Goal: Transaction & Acquisition: Purchase product/service

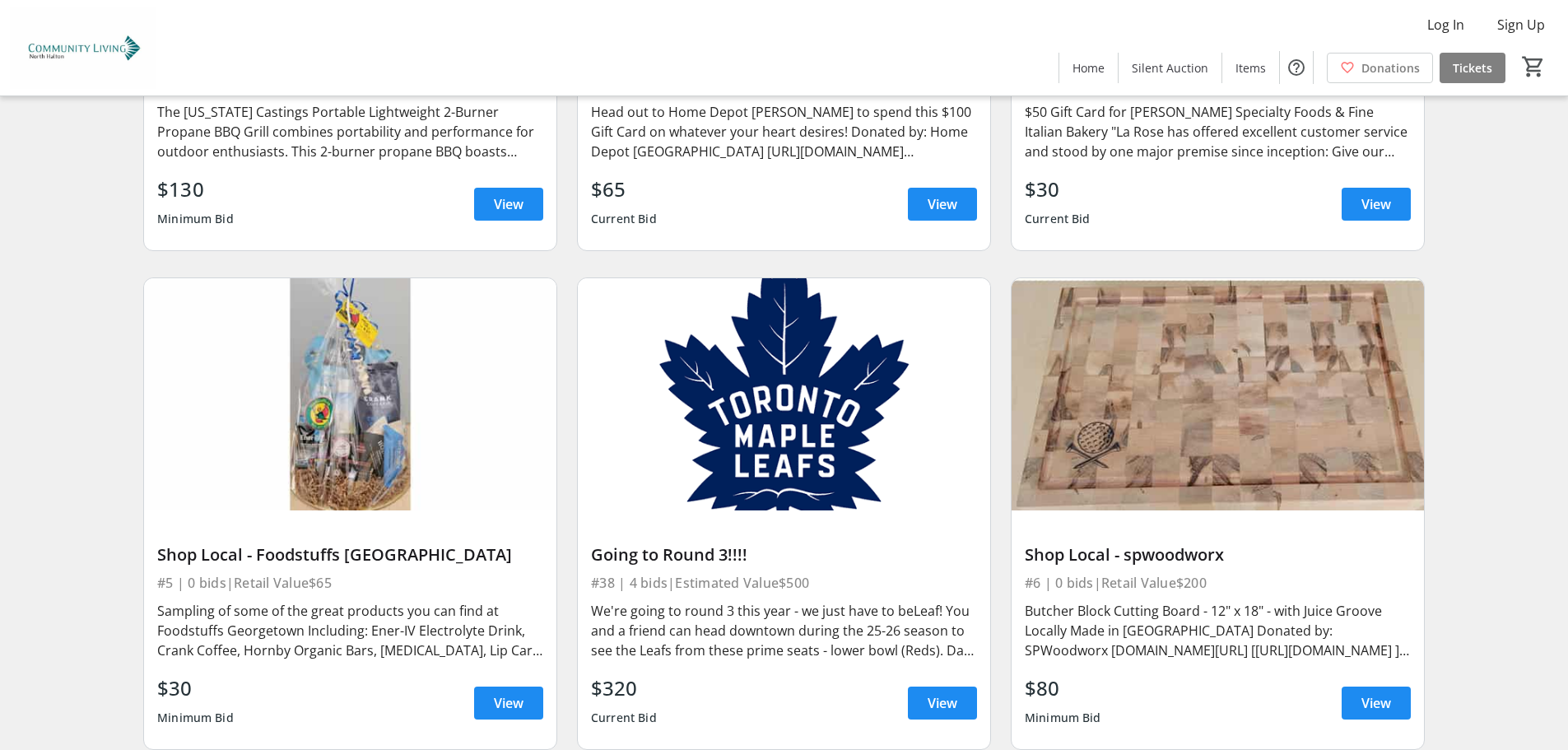
scroll to position [1070, 0]
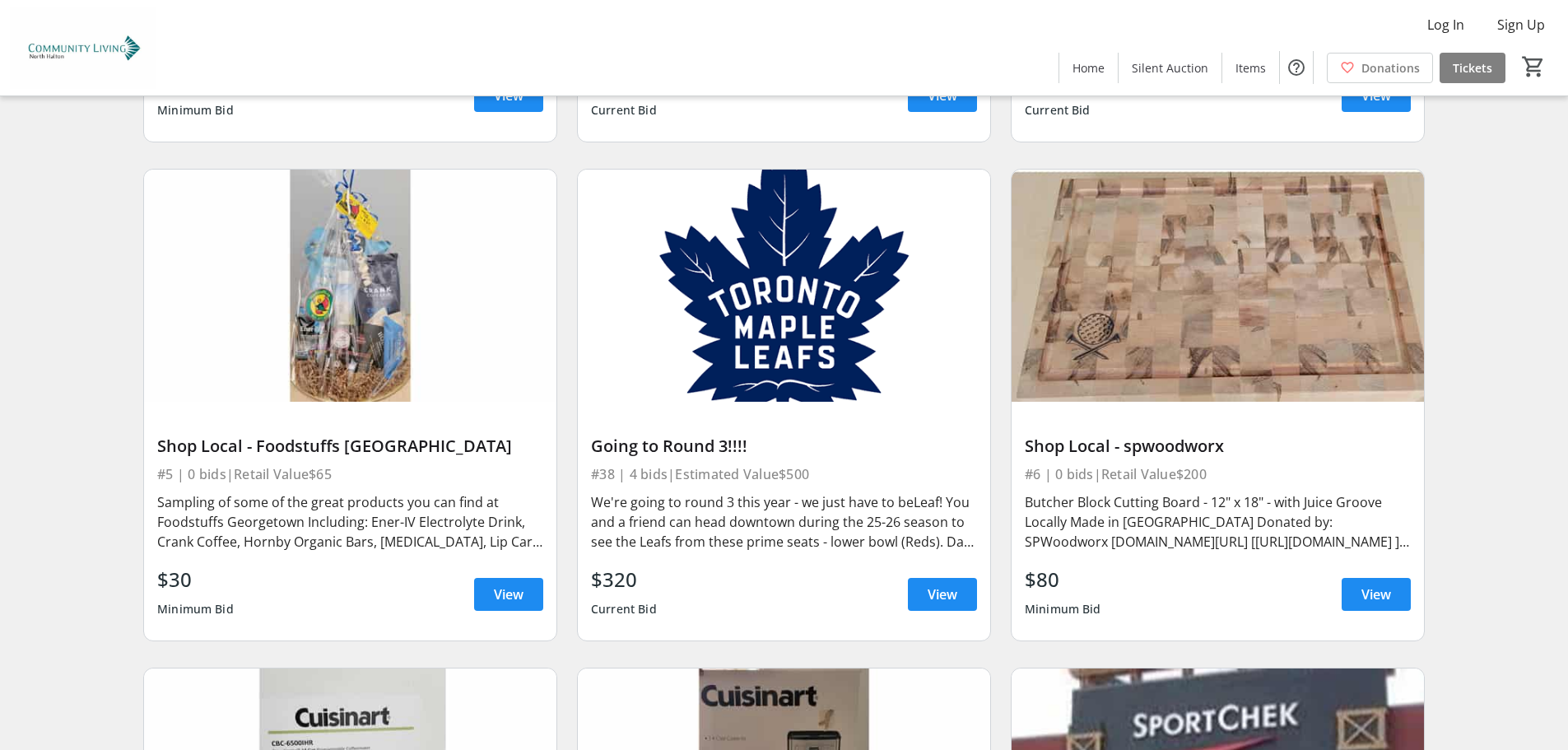
click at [907, 527] on div "We're going to round 3 this year - we just have to beLeaf! You and a friend can…" at bounding box center [784, 522] width 386 height 59
click at [953, 589] on span "View" at bounding box center [942, 594] width 30 height 20
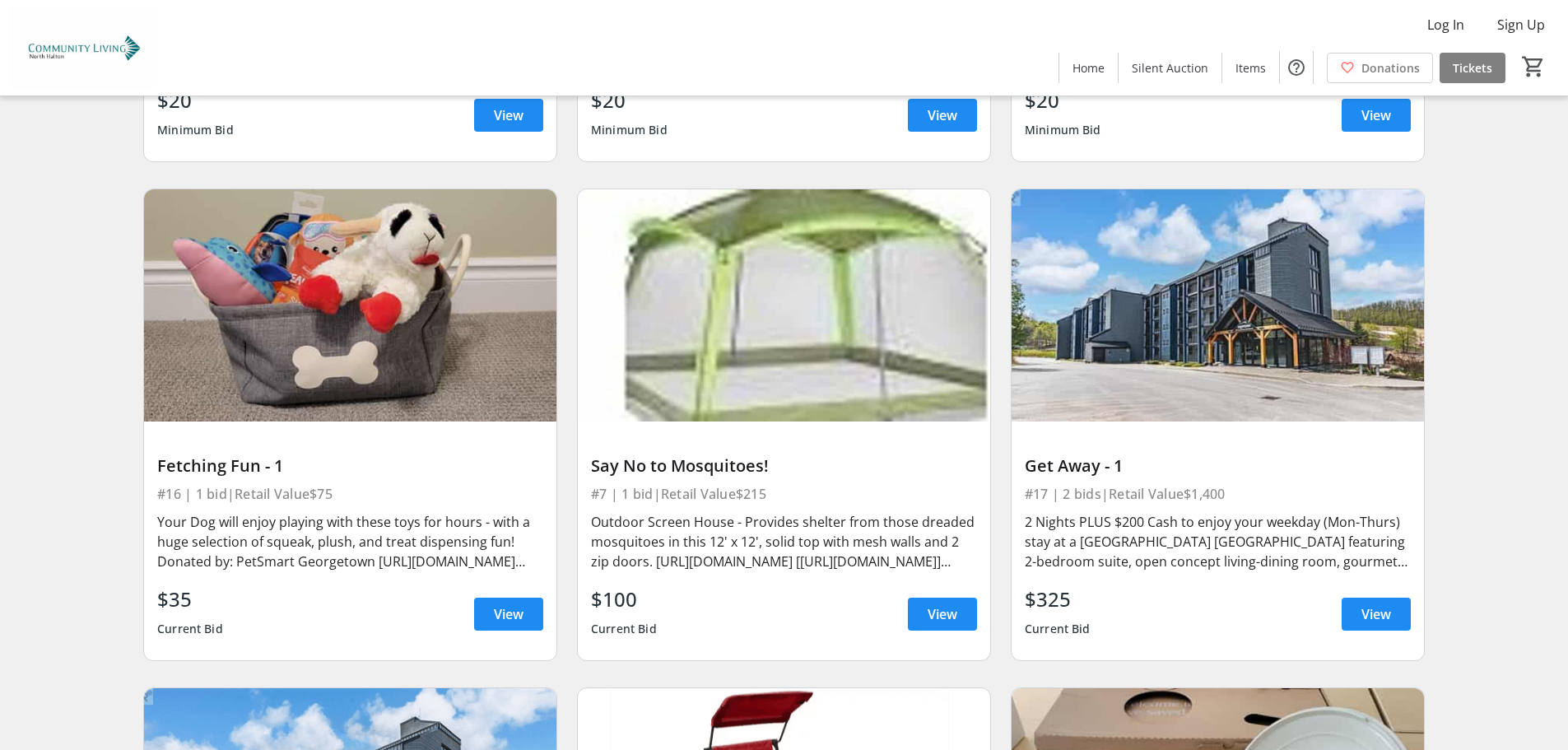
scroll to position [2634, 0]
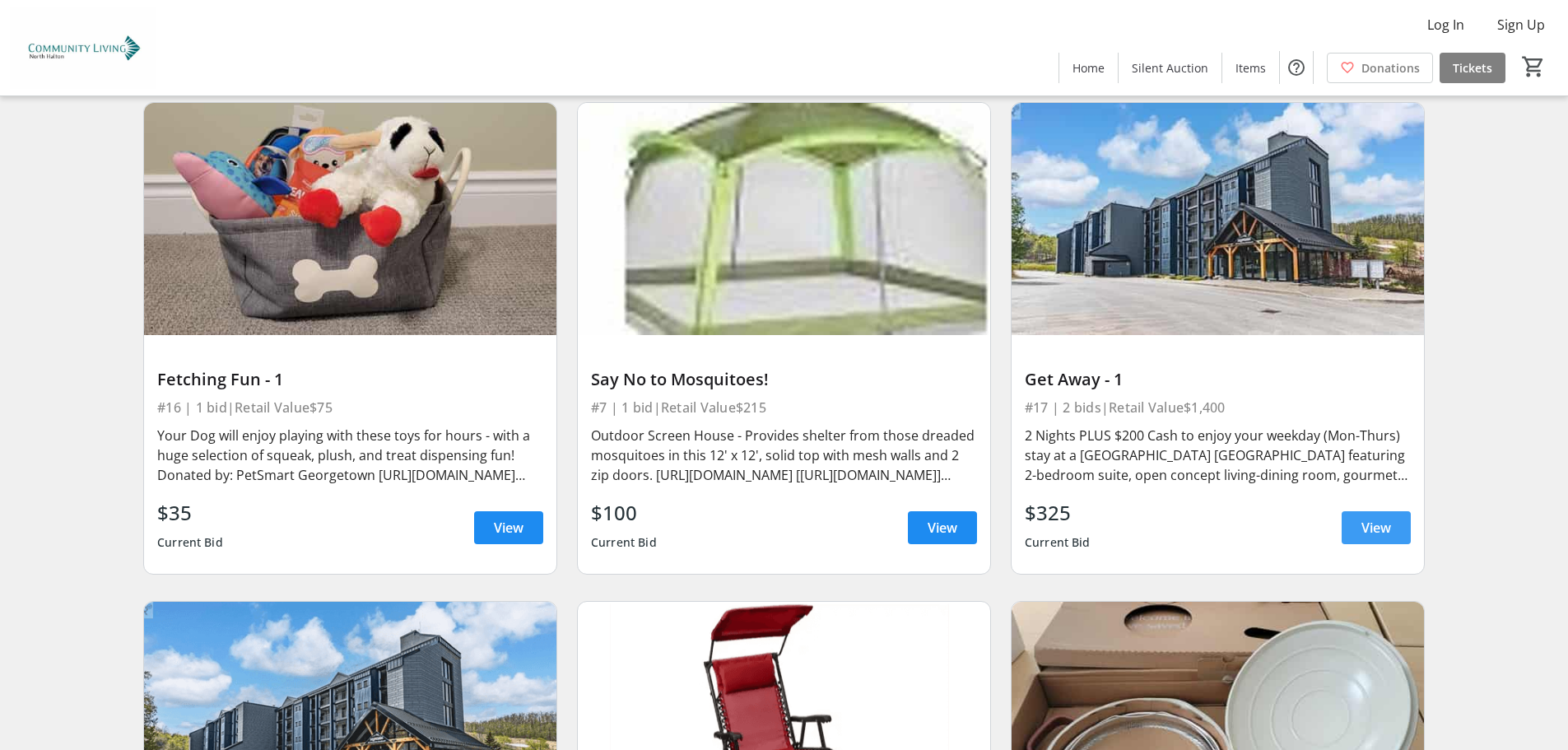
click at [1365, 525] on span "View" at bounding box center [1376, 528] width 30 height 20
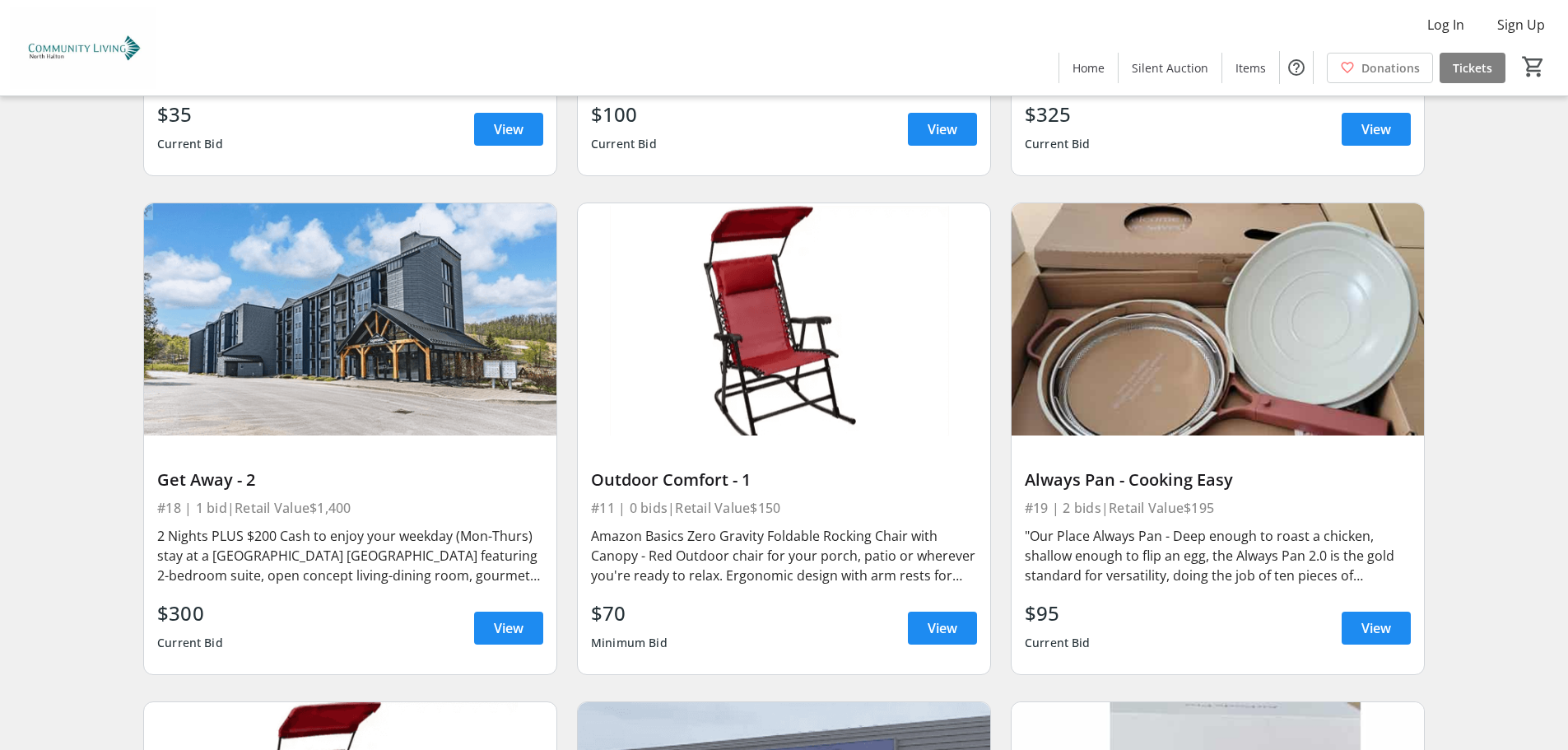
scroll to position [3046, 0]
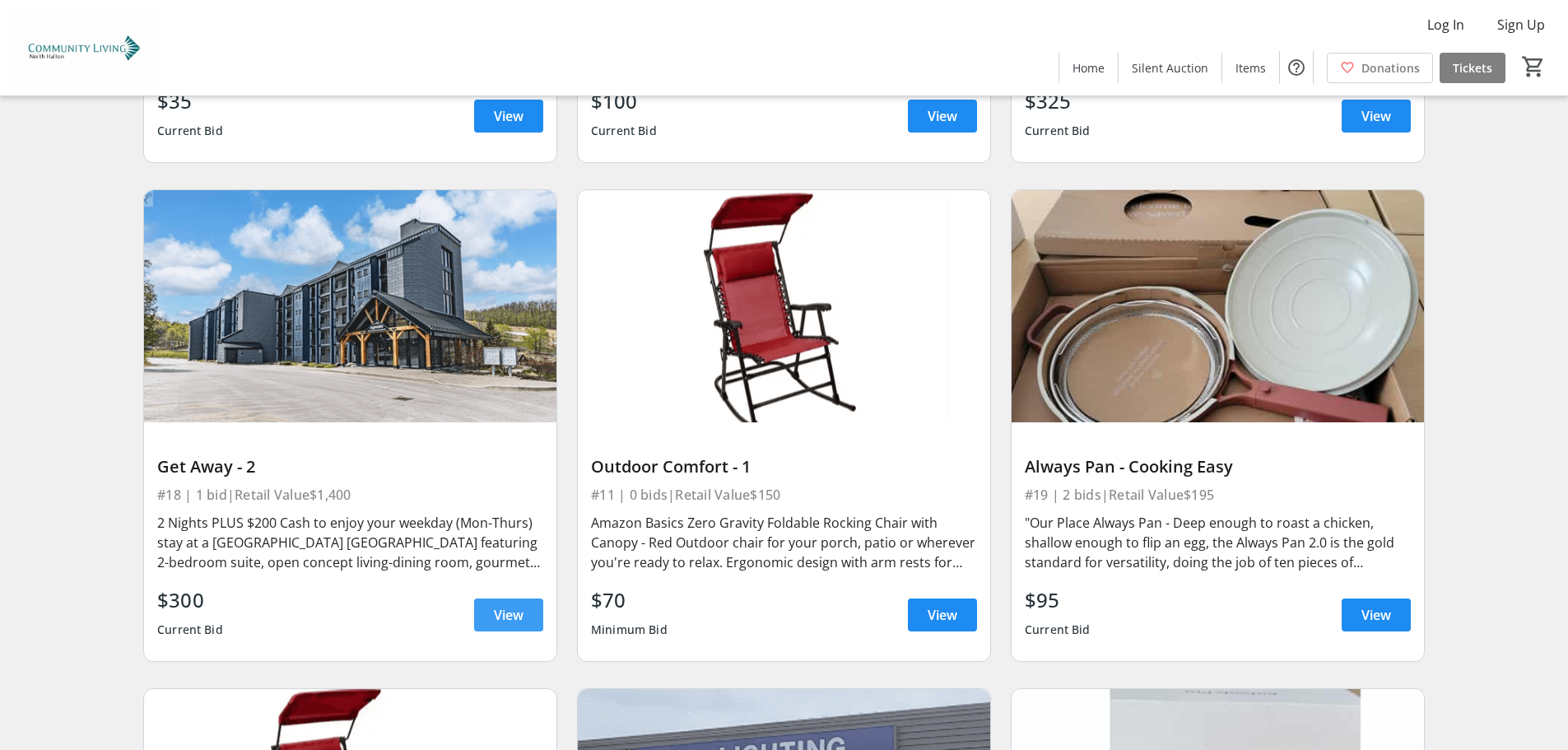
click at [496, 620] on span "View" at bounding box center [509, 615] width 30 height 20
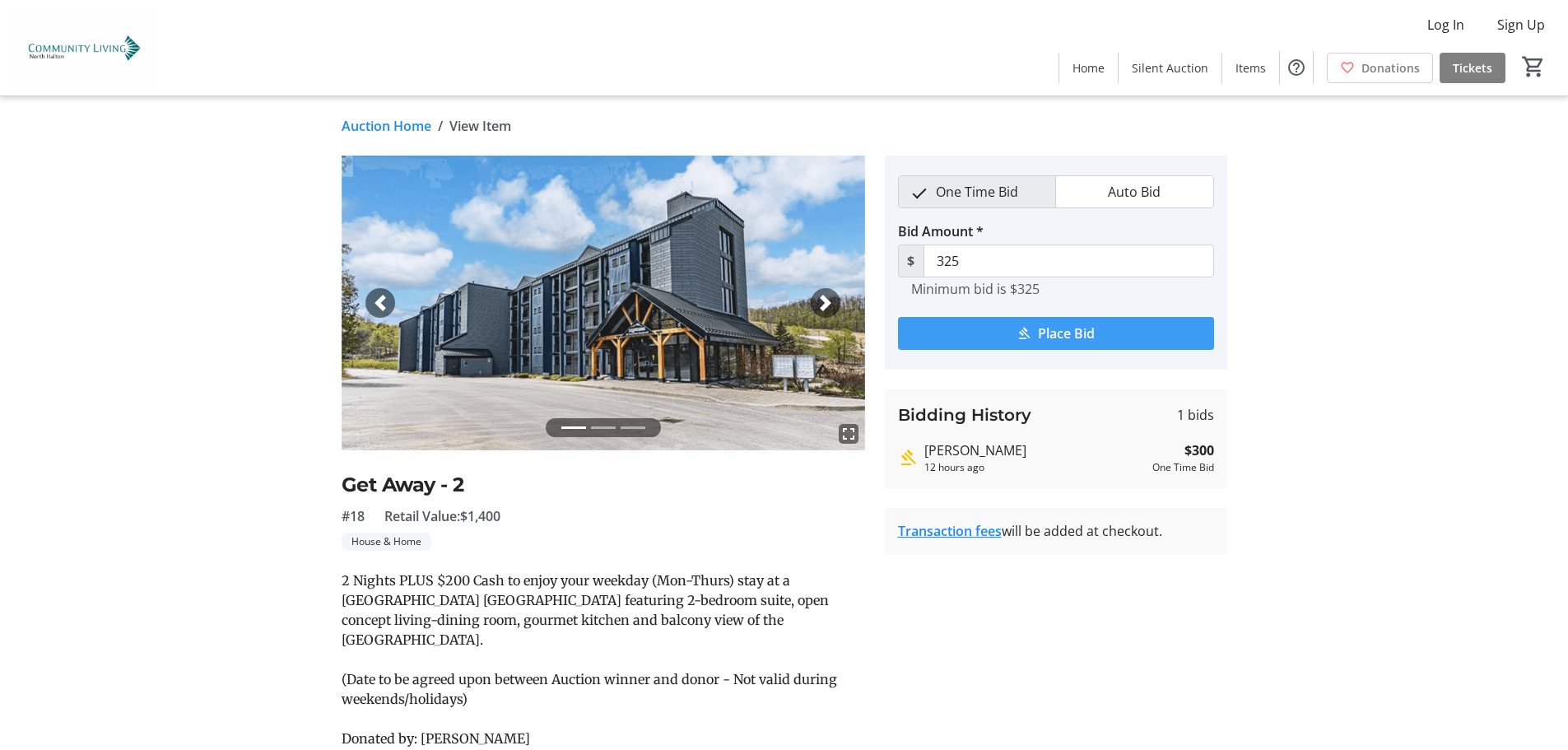
click at [1071, 334] on span "Place Bid" at bounding box center [1066, 333] width 56 height 20
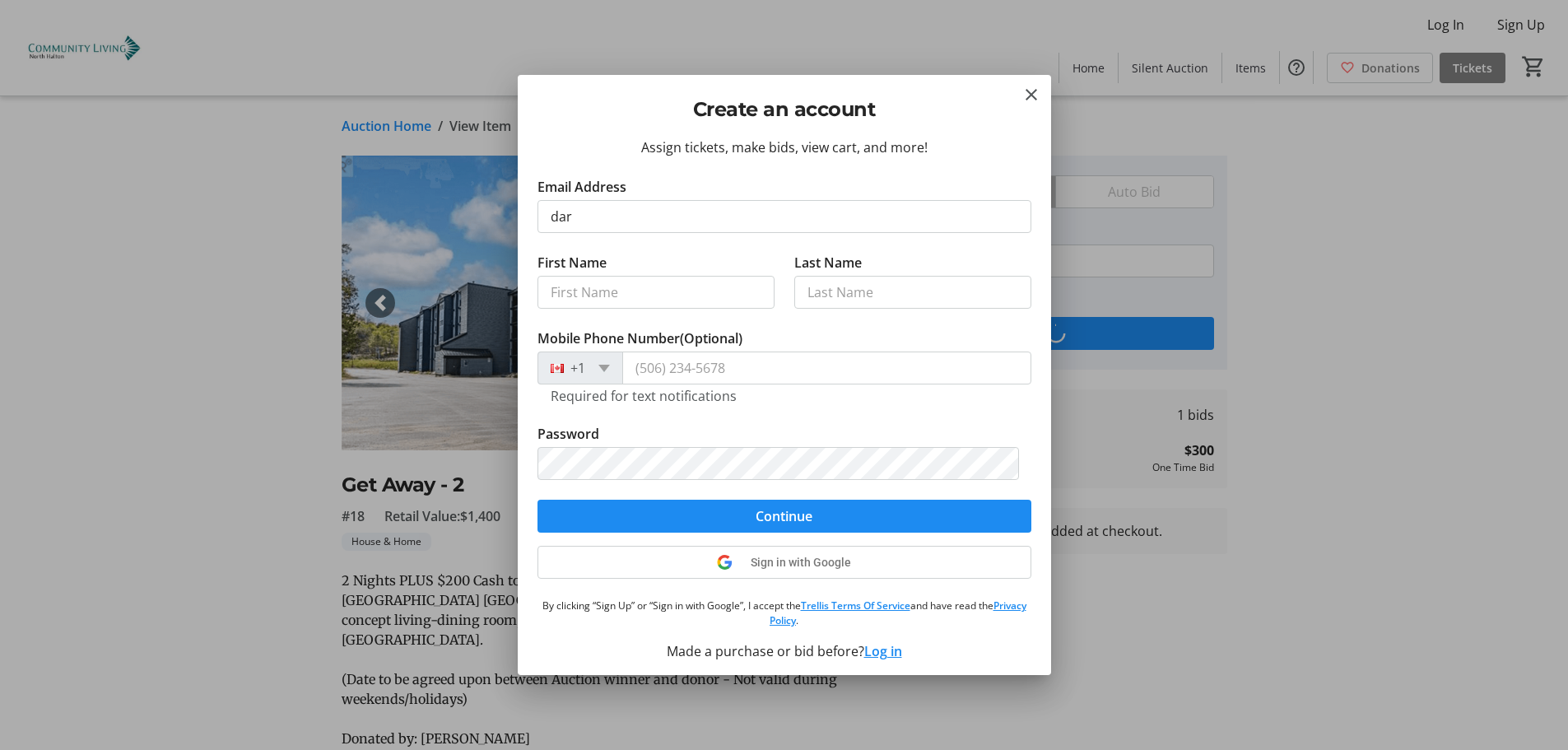
type input "[PERSON_NAME][EMAIL_ADDRESS][PERSON_NAME][DOMAIN_NAME]"
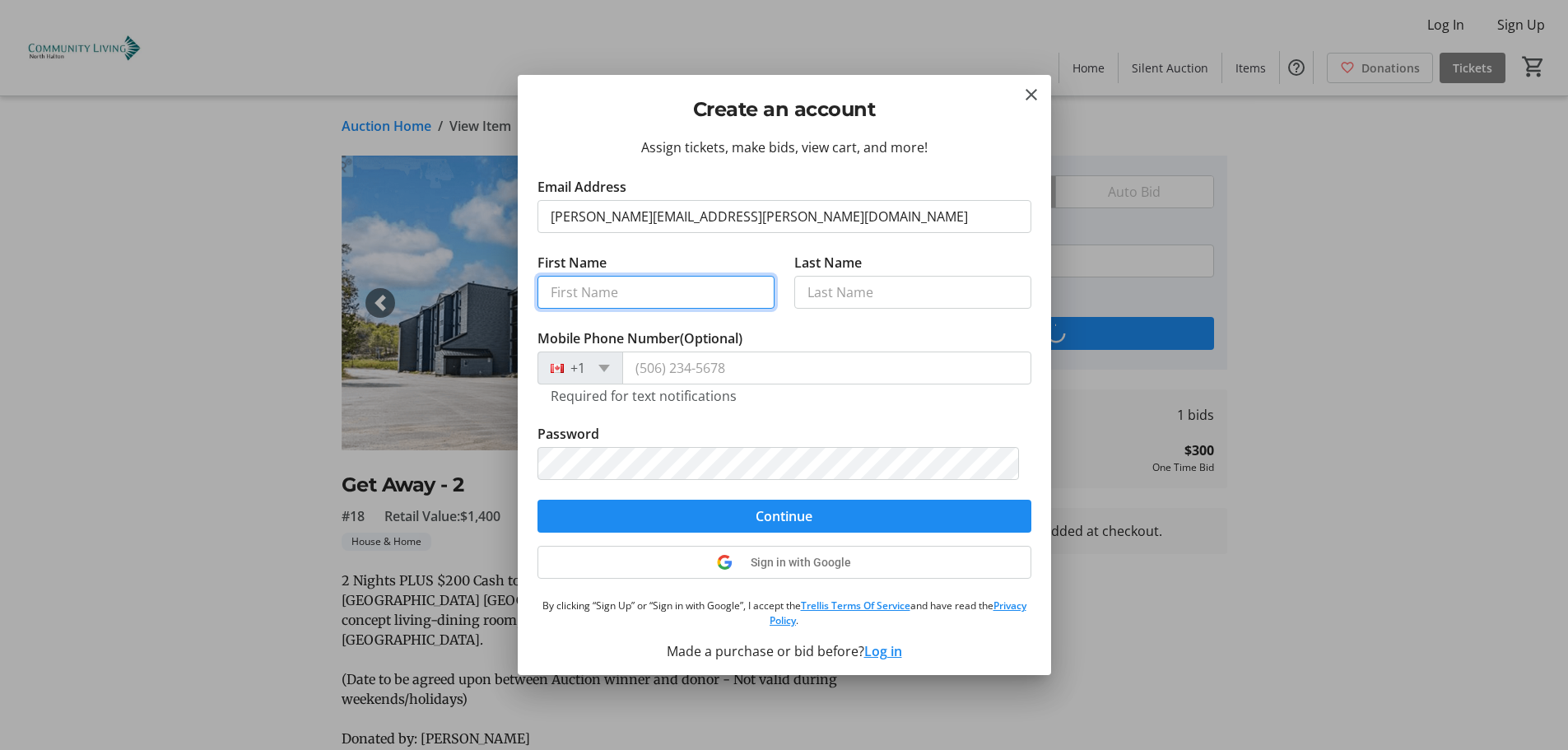
type input "[PERSON_NAME]"
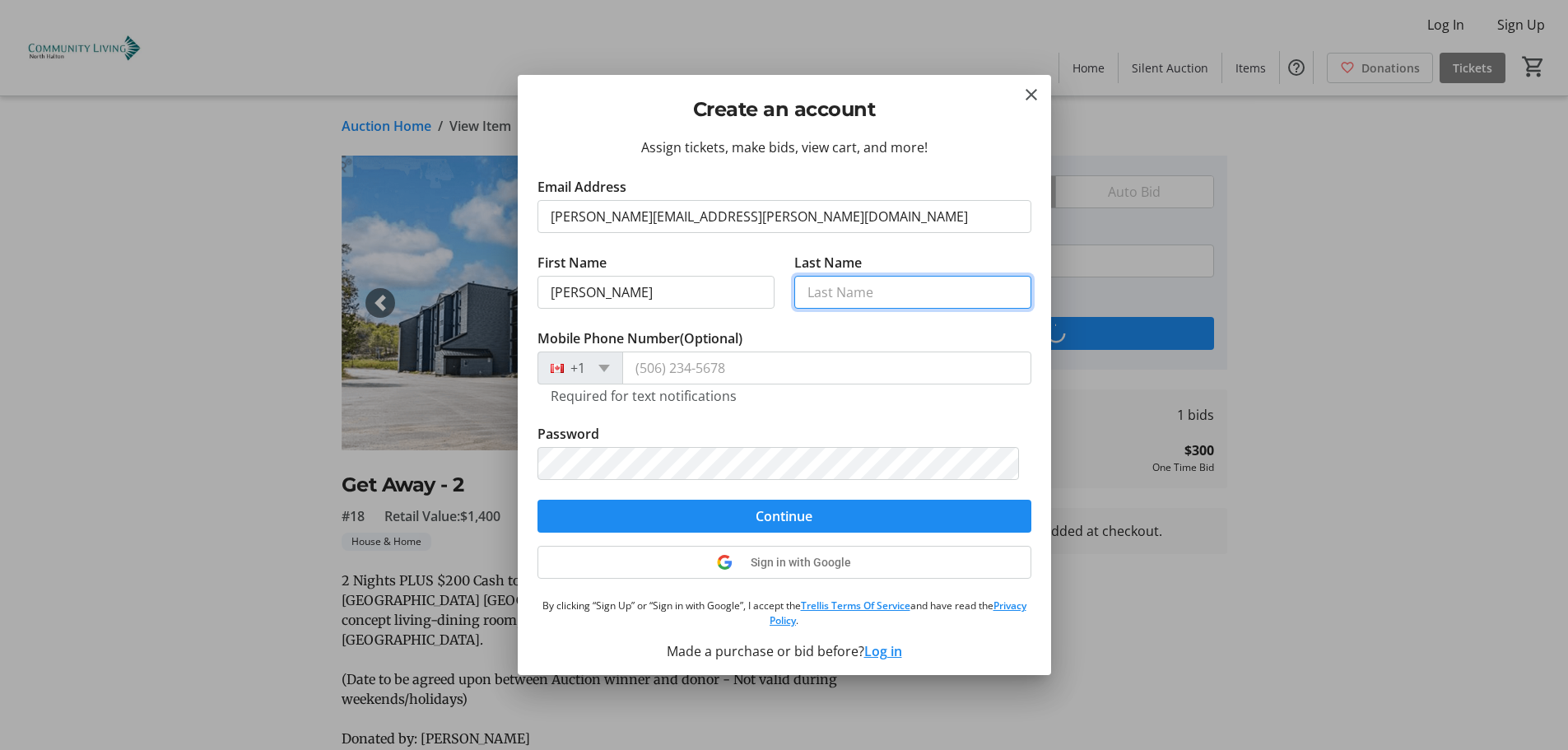
type input "[PERSON_NAME]"
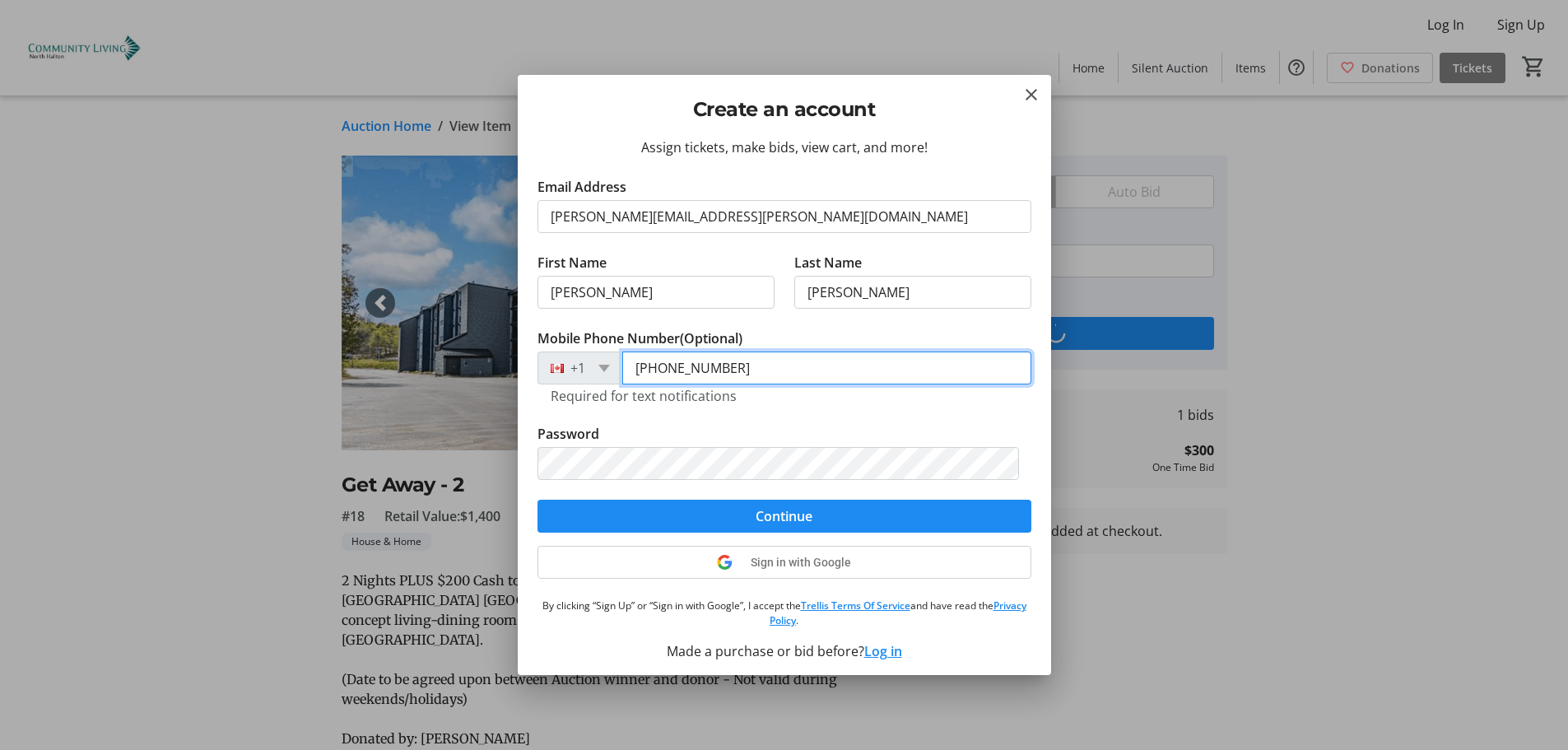
click at [692, 369] on input "[PHONE_NUMBER]" at bounding box center [826, 368] width 409 height 33
type input "[PHONE_NUMBER]"
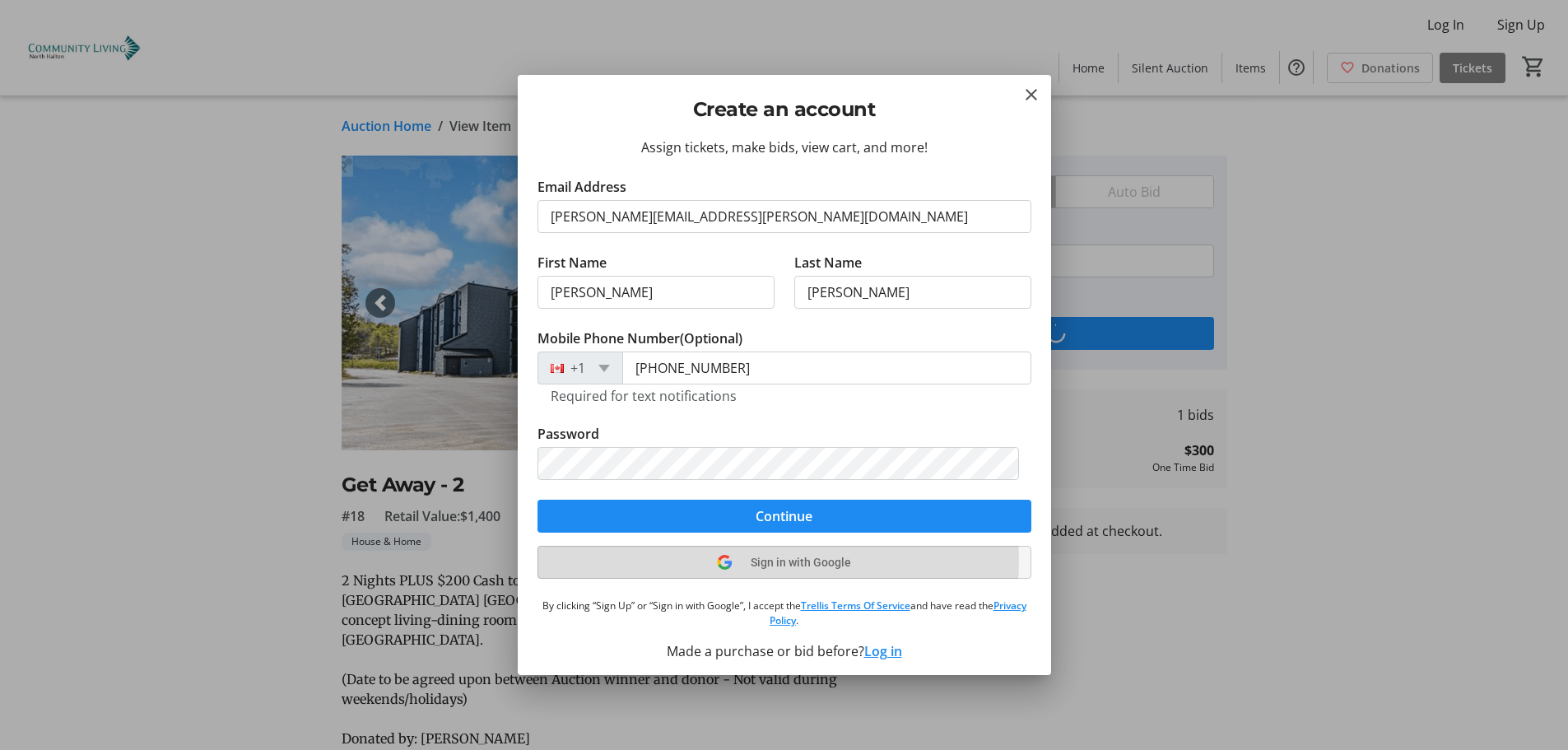
click at [761, 561] on span "Sign in with Google" at bounding box center [801, 562] width 100 height 13
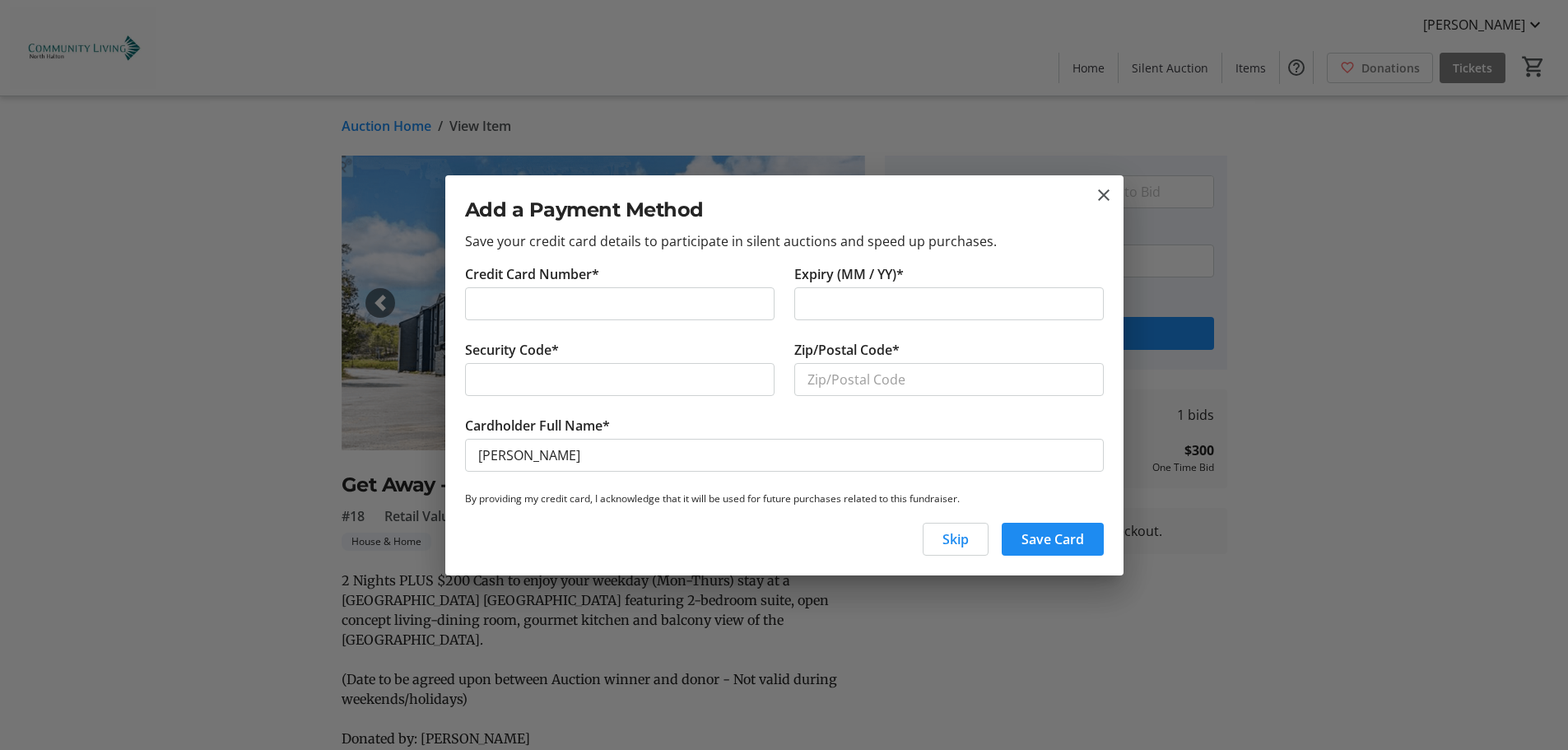
click at [642, 365] on div at bounding box center [620, 380] width 309 height 33
click at [810, 368] on input "Zip/Postal Code*" at bounding box center [949, 380] width 309 height 33
type input "l6h5t2"
click at [1046, 539] on span "Save Card" at bounding box center [1052, 539] width 63 height 20
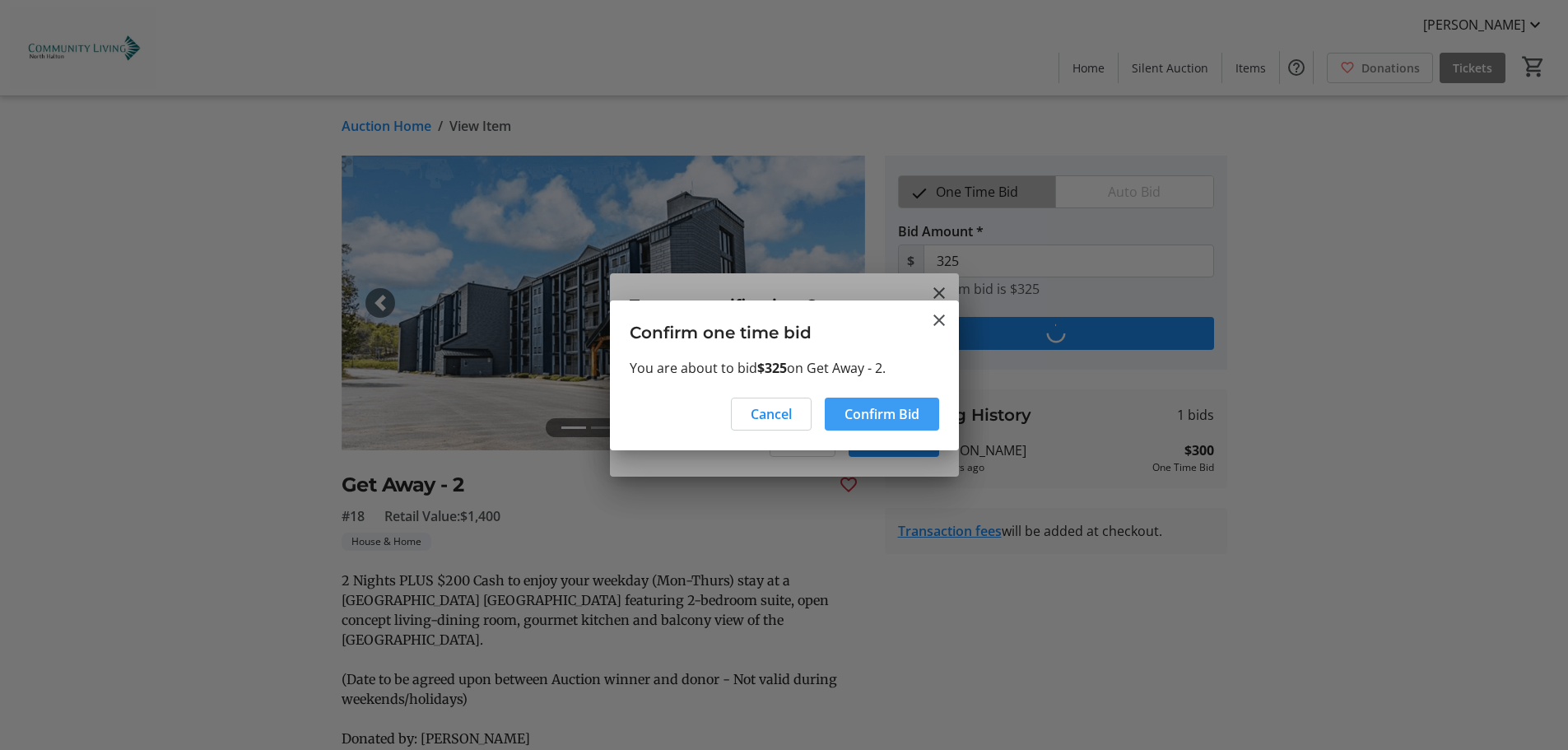
click at [875, 414] on span "Confirm Bid" at bounding box center [882, 414] width 75 height 20
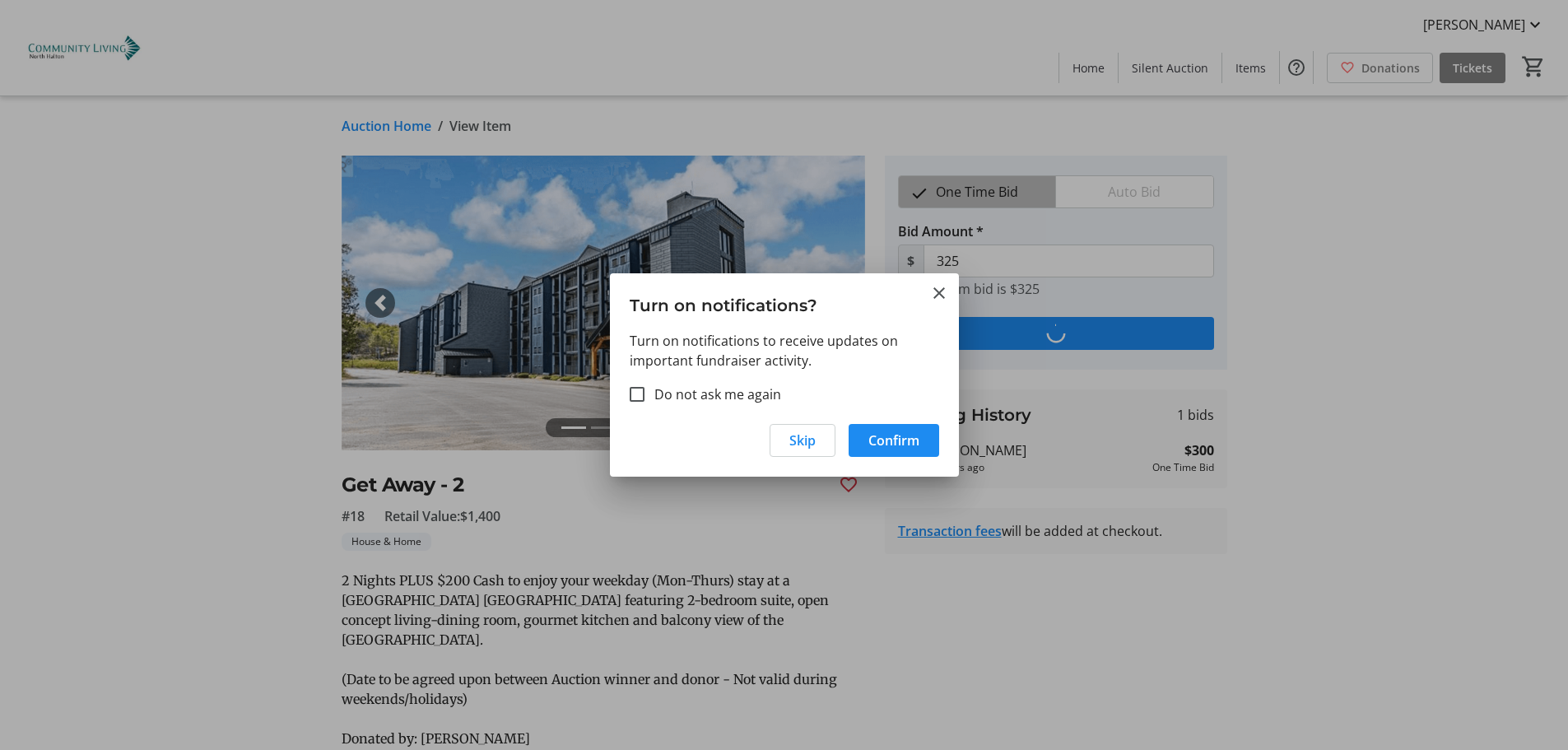
type input "350"
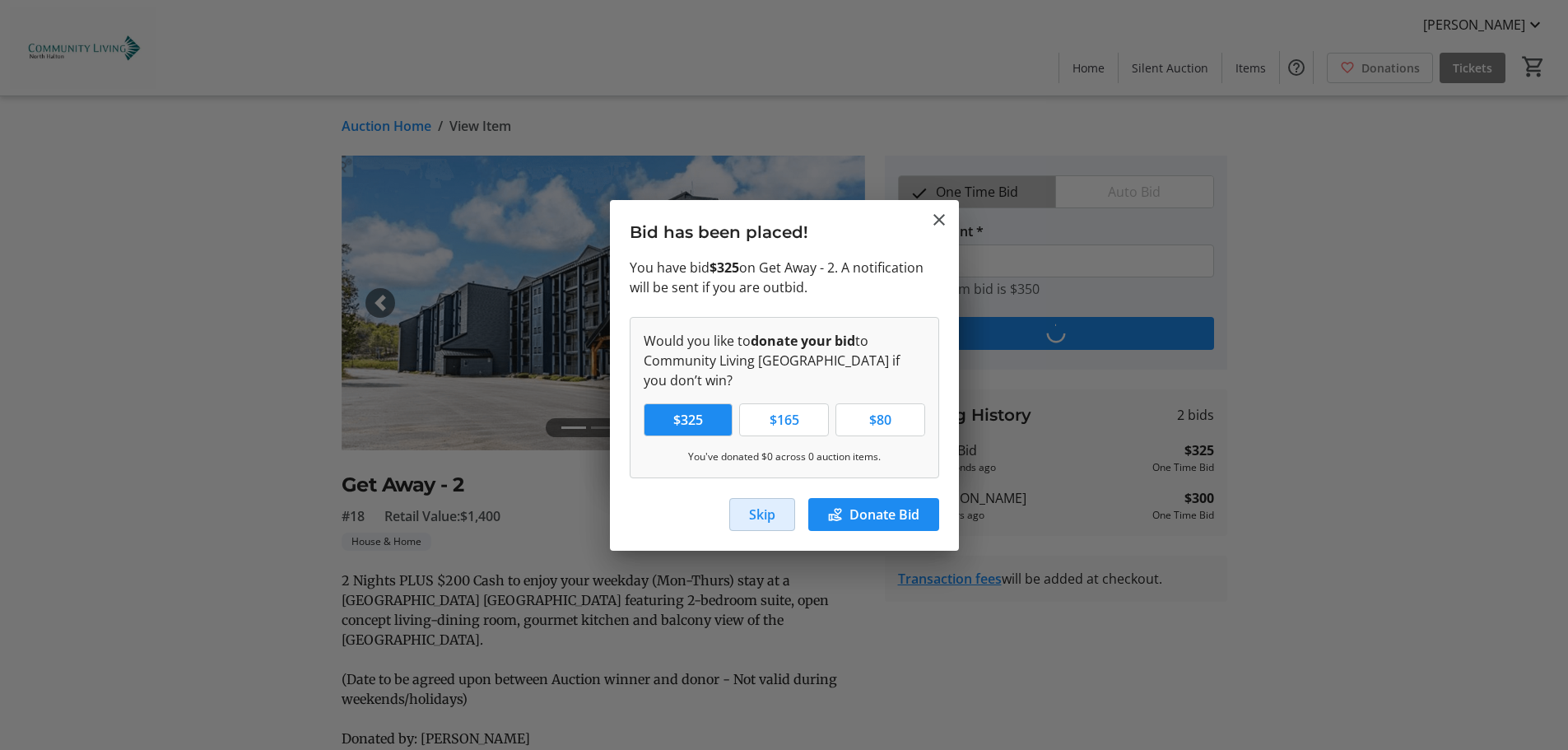
click at [770, 517] on span "Skip" at bounding box center [762, 514] width 26 height 20
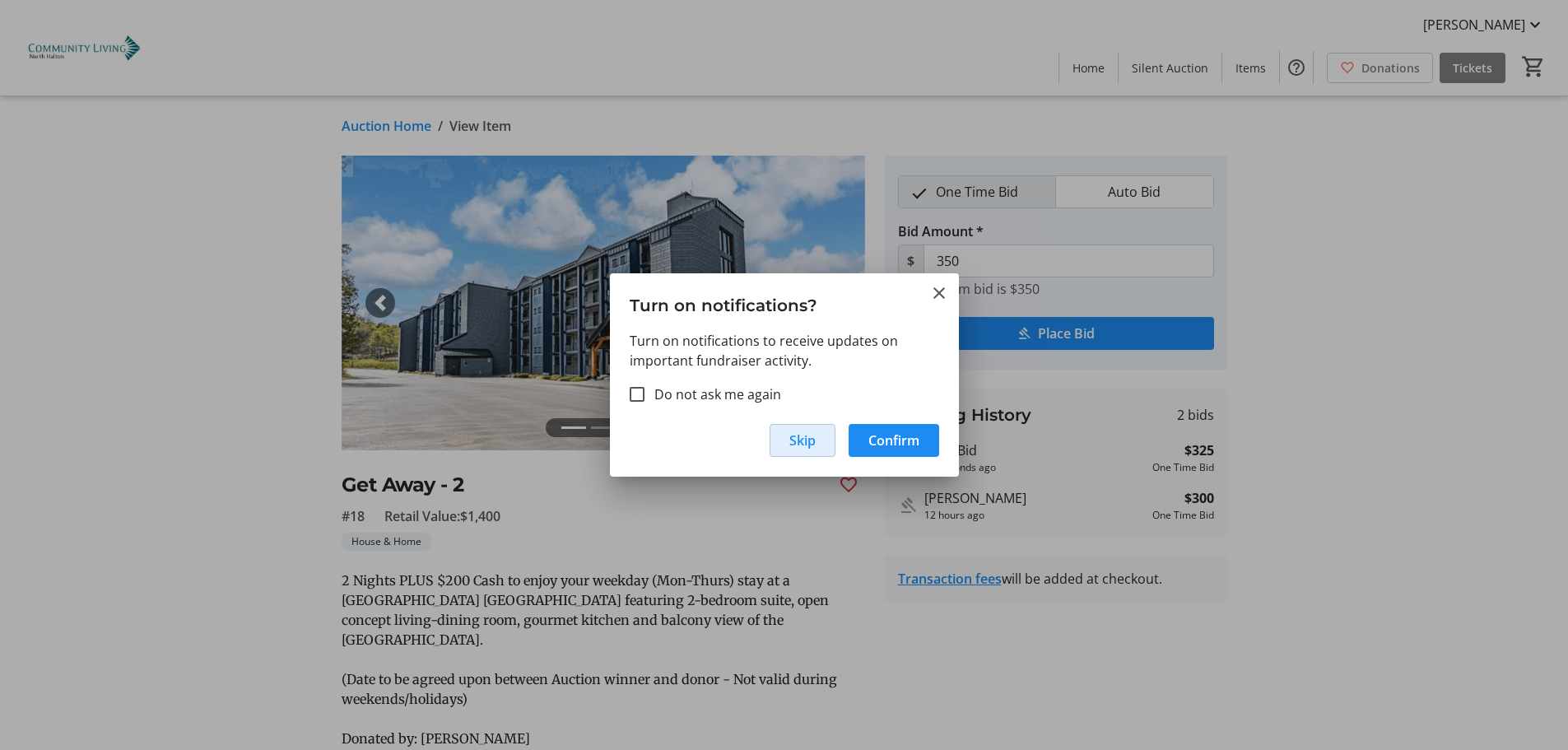
click at [814, 440] on span "Skip" at bounding box center [802, 441] width 26 height 20
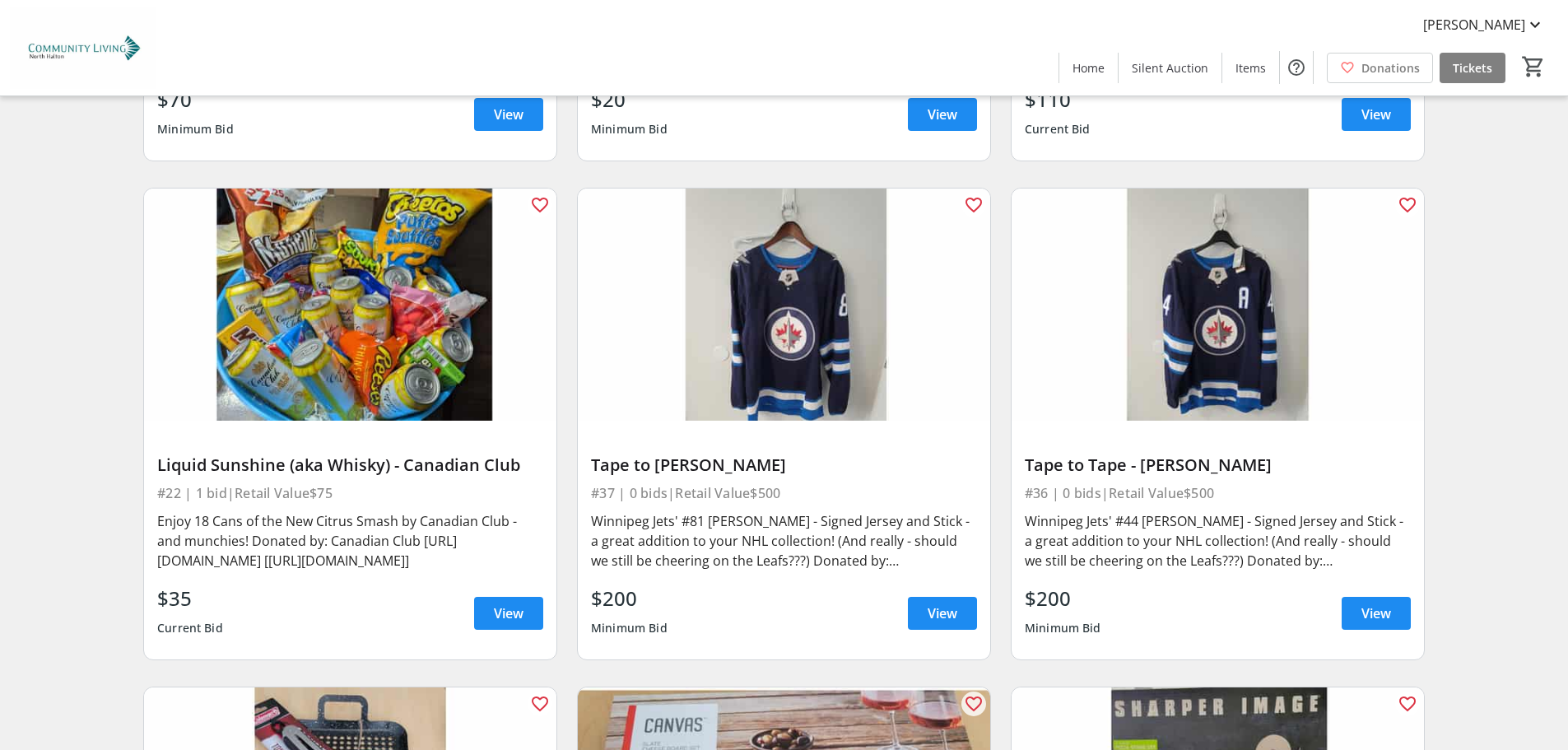
scroll to position [4062, 0]
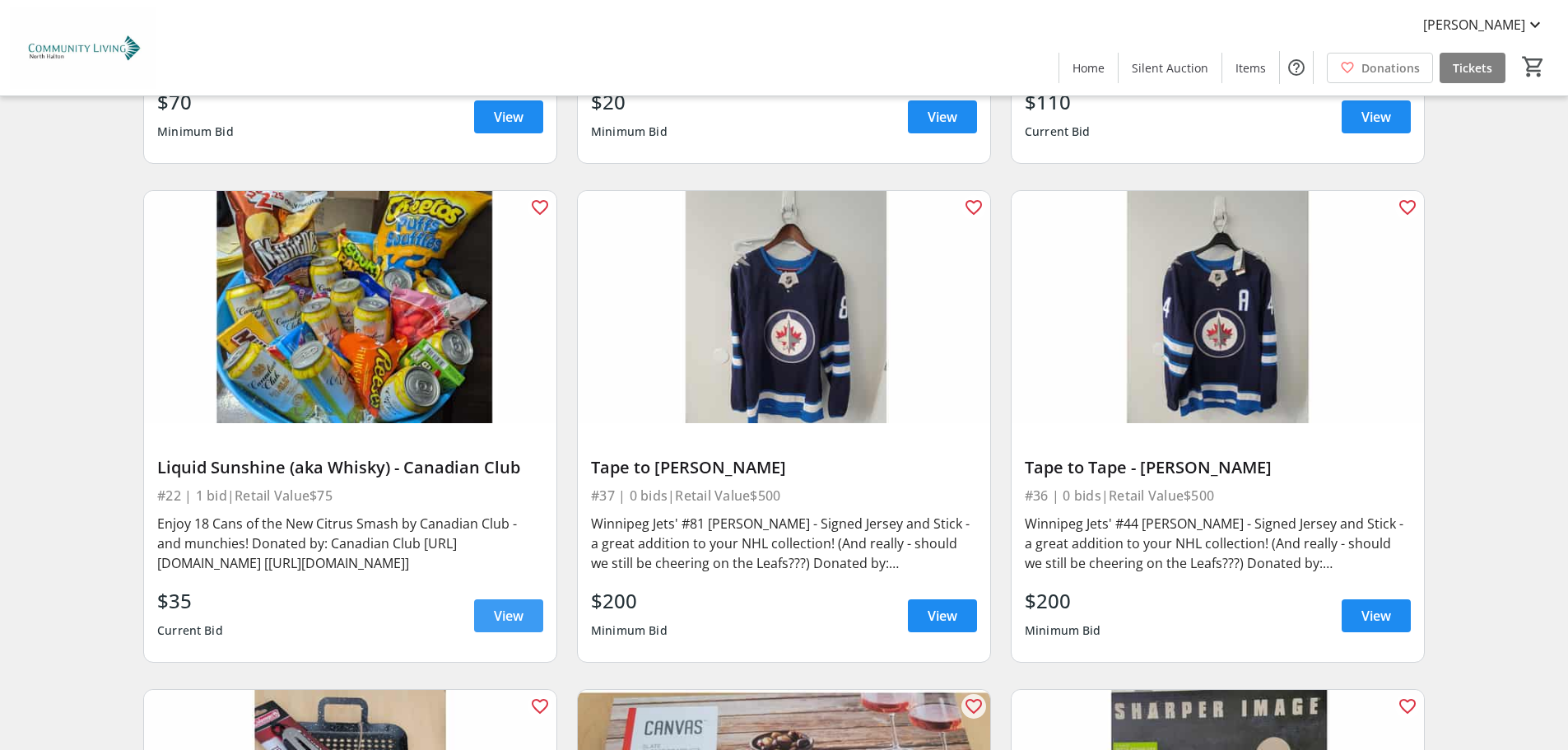
click at [502, 606] on span "View" at bounding box center [509, 616] width 30 height 20
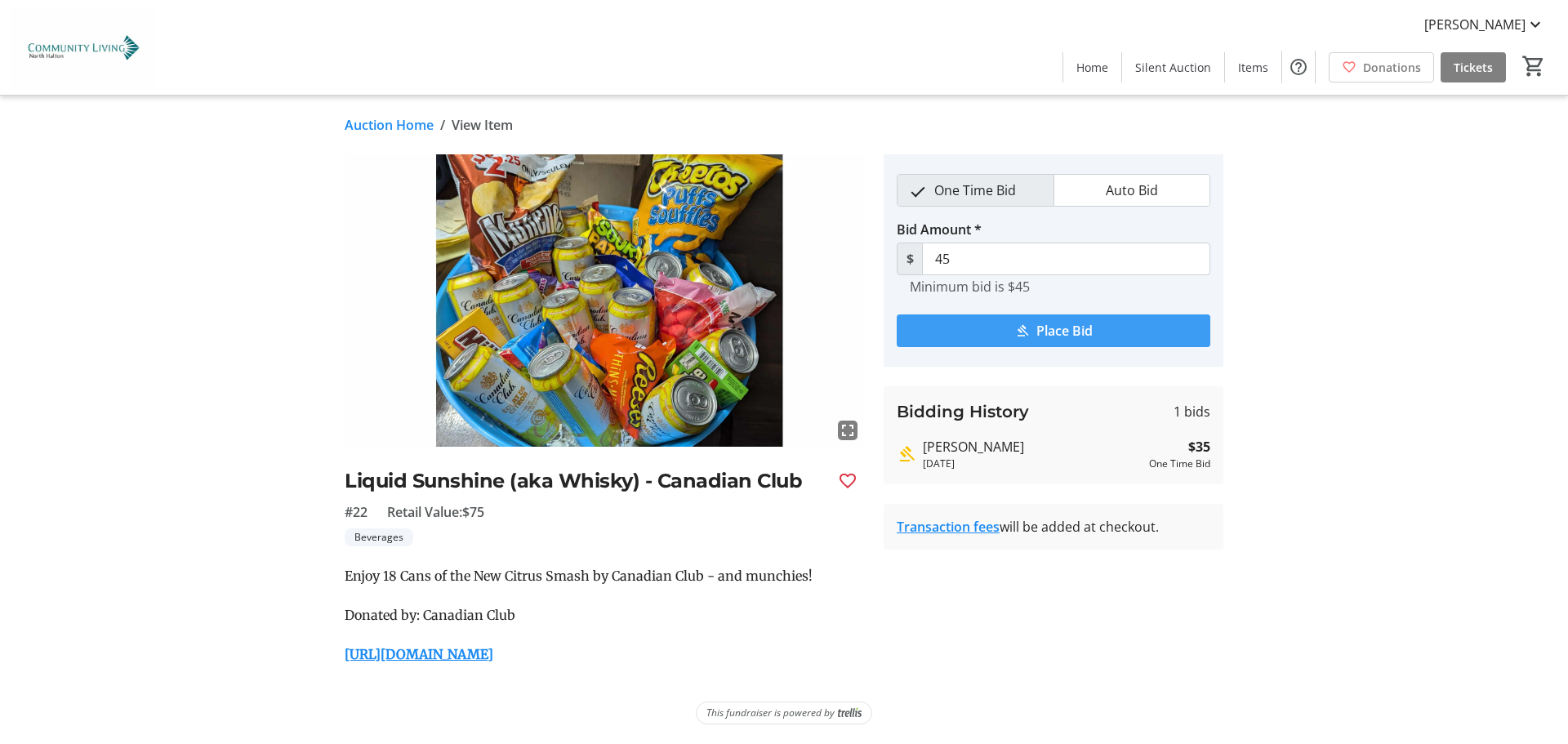
click at [1031, 325] on span "submit" at bounding box center [1053, 330] width 313 height 39
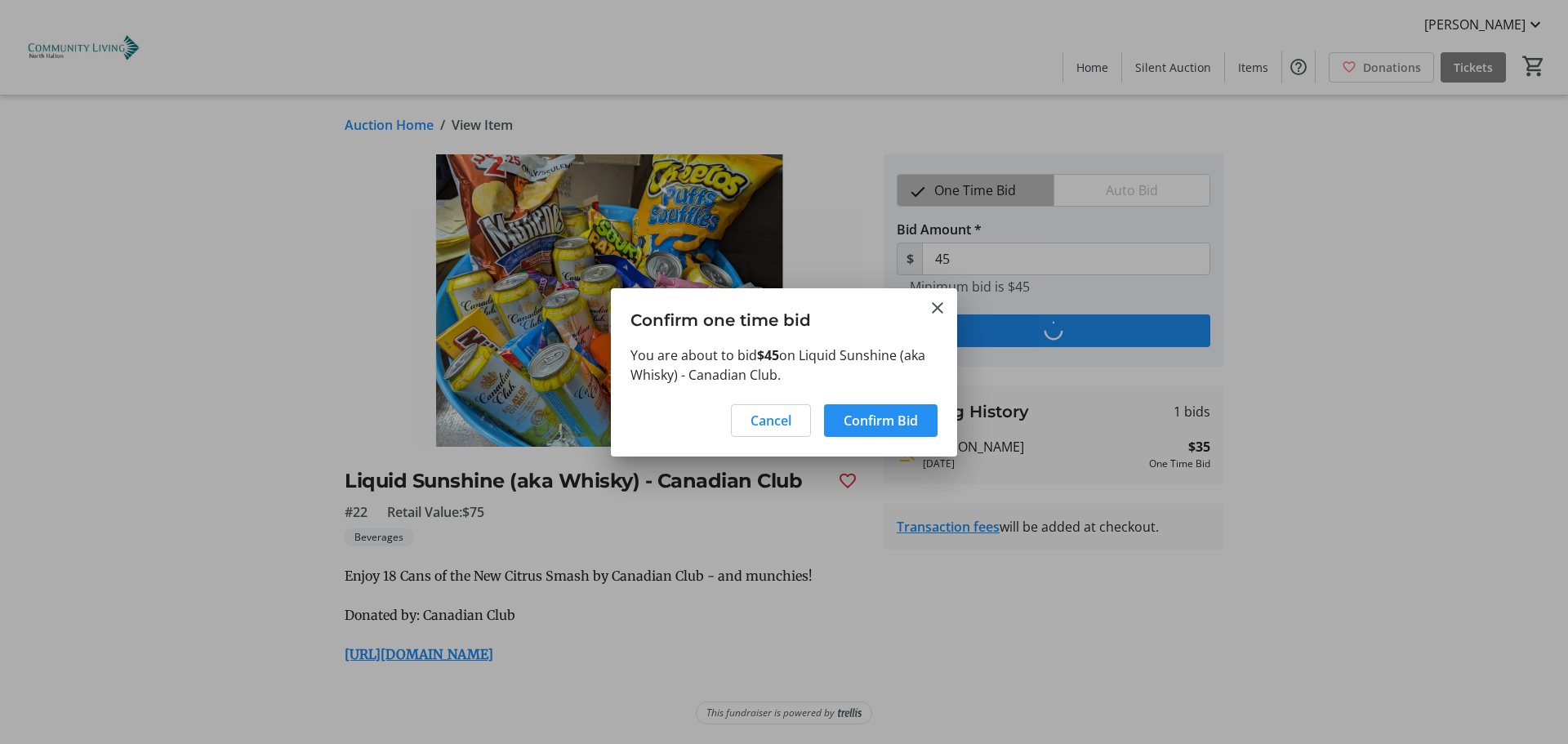
click at [914, 414] on span "Confirm Bid" at bounding box center [881, 421] width 74 height 20
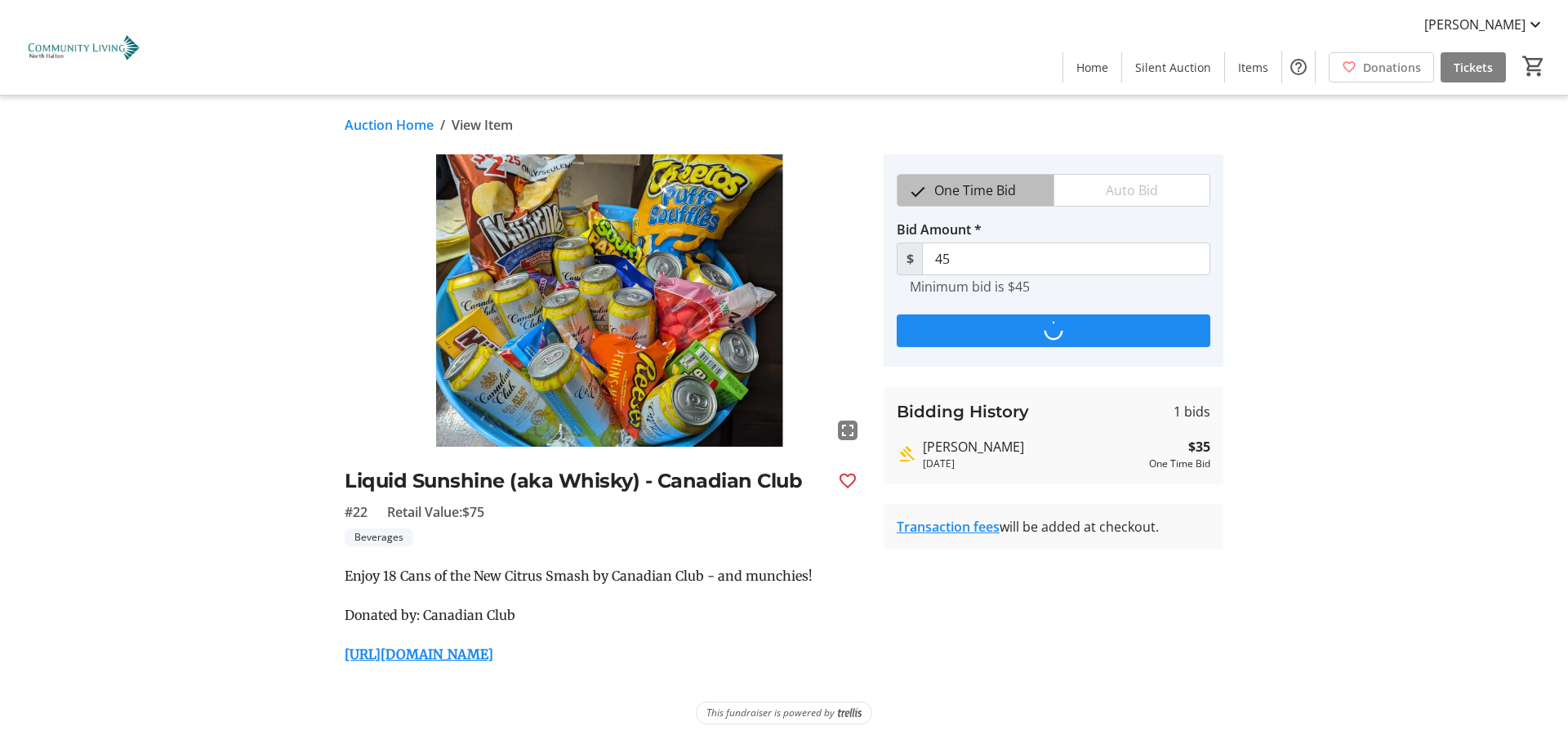
type input "55"
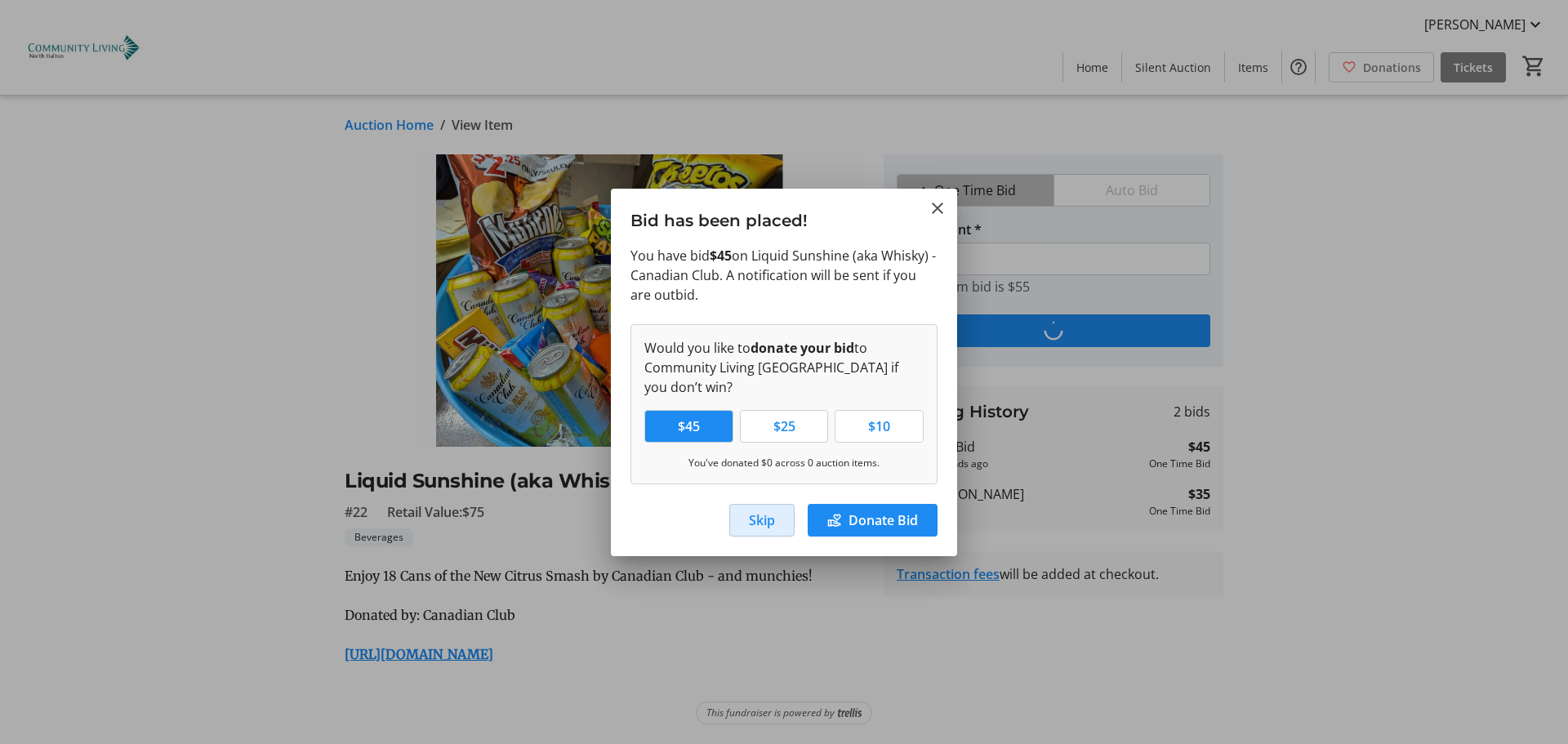
click at [761, 518] on span "Skip" at bounding box center [761, 520] width 26 height 20
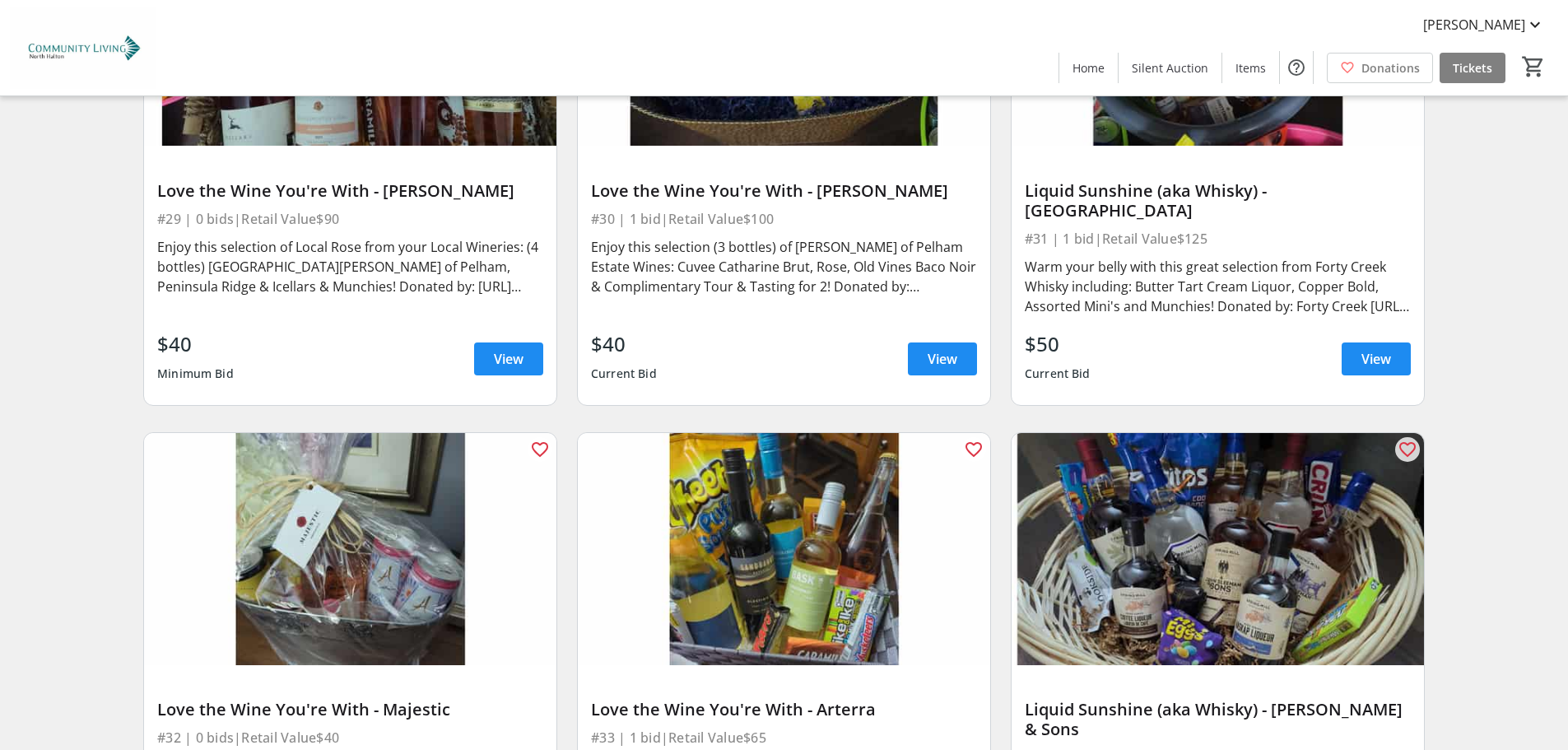
scroll to position [6037, 0]
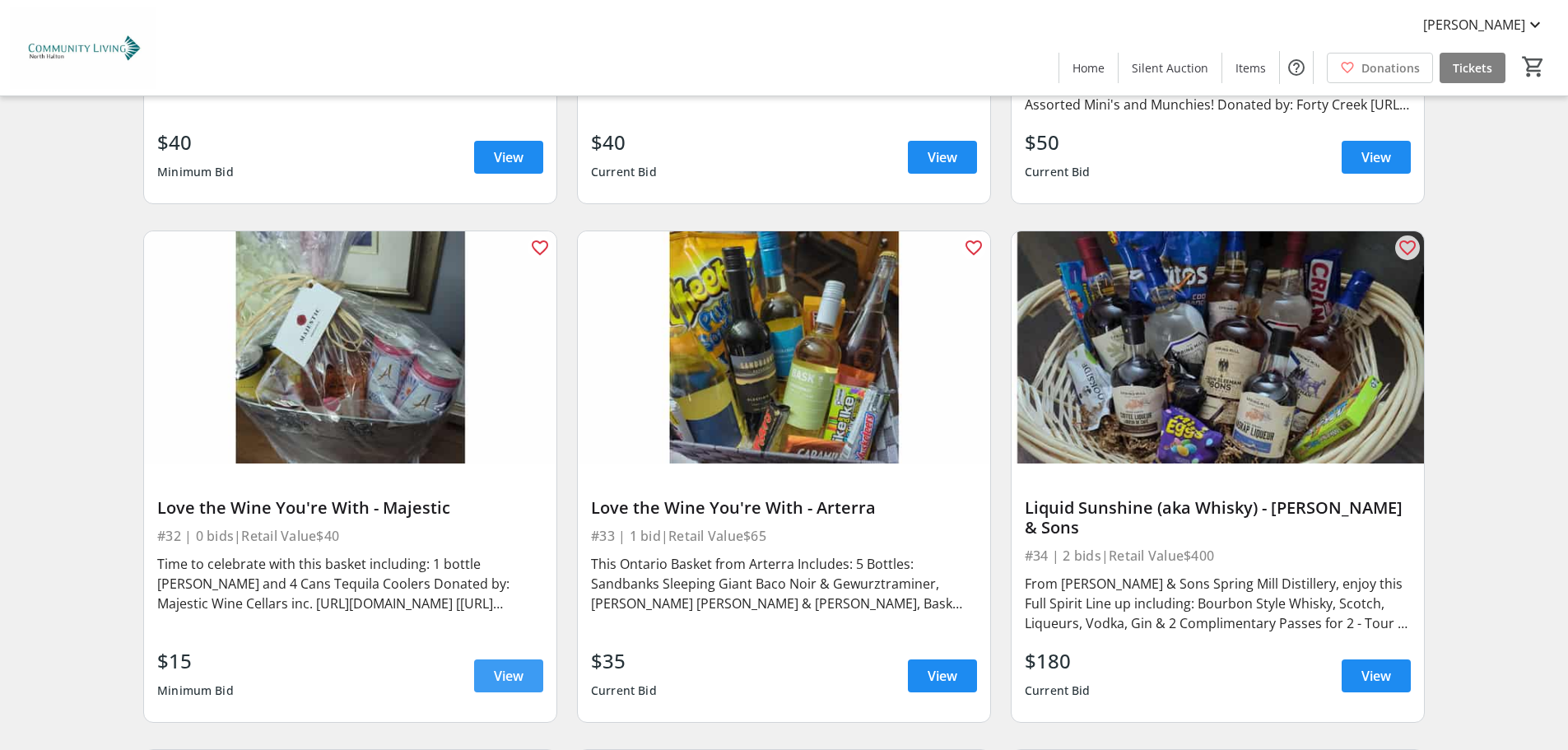
click at [494, 666] on span "View" at bounding box center [509, 676] width 30 height 20
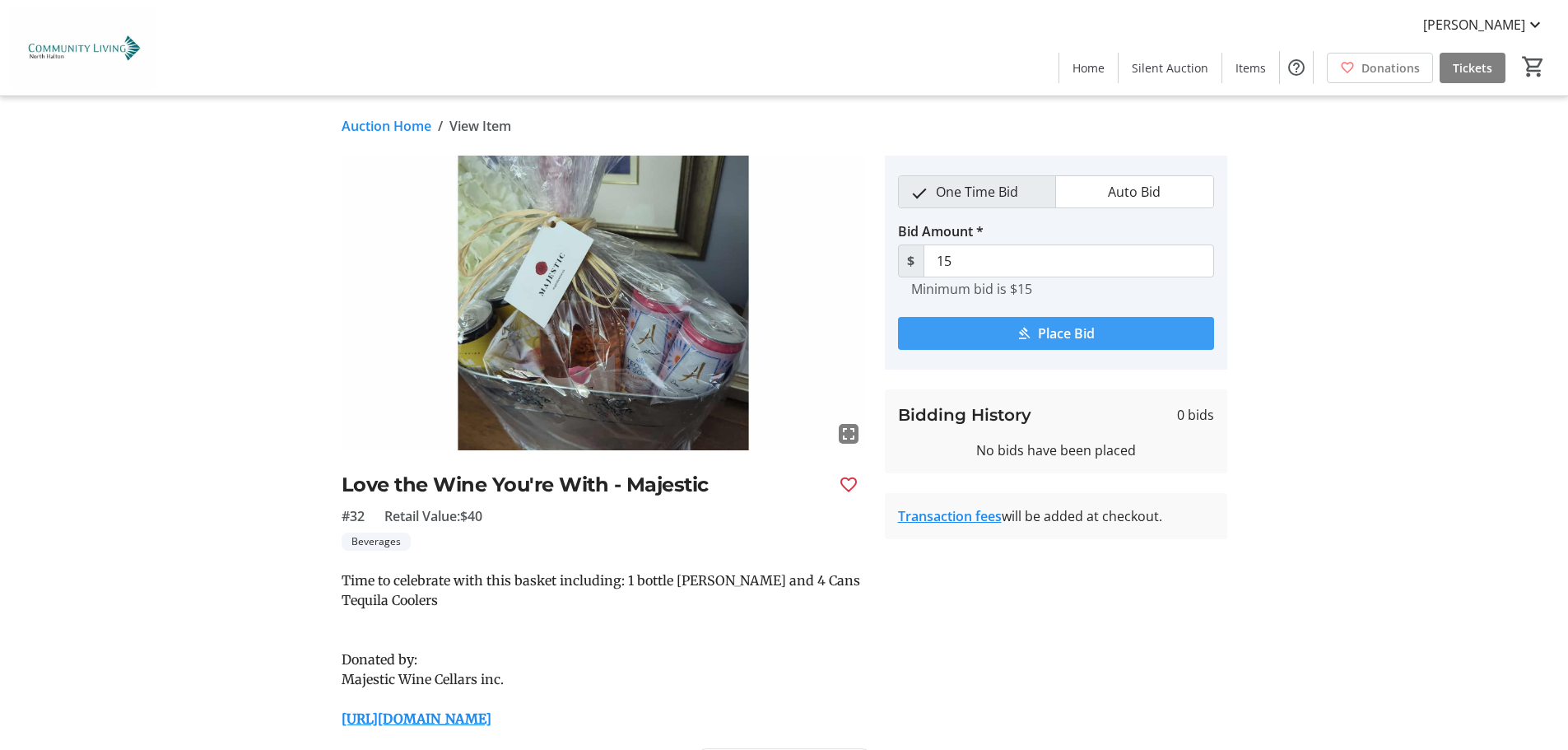
click at [1056, 323] on span "Place Bid" at bounding box center [1066, 333] width 56 height 20
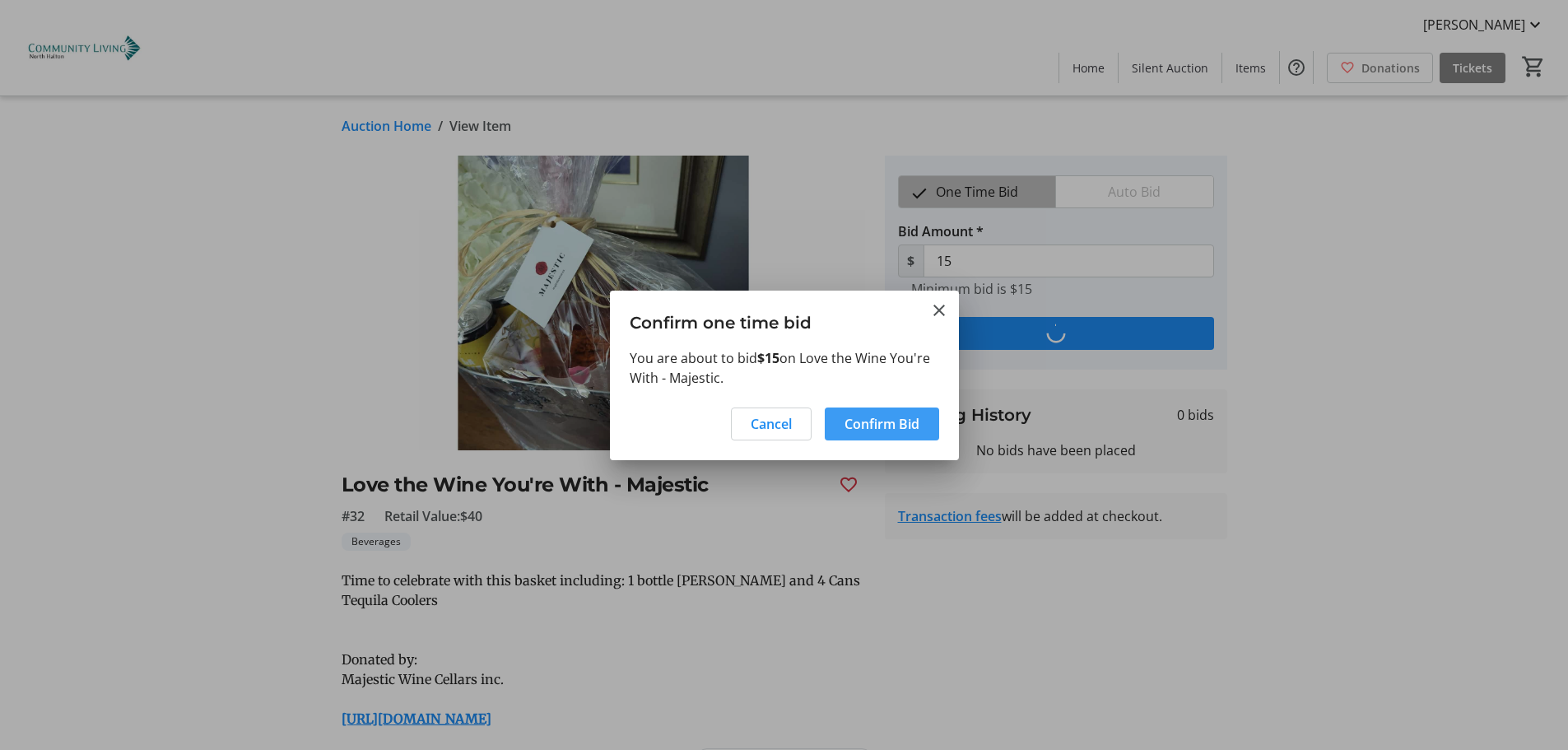
click at [861, 421] on span "Confirm Bid" at bounding box center [882, 424] width 75 height 20
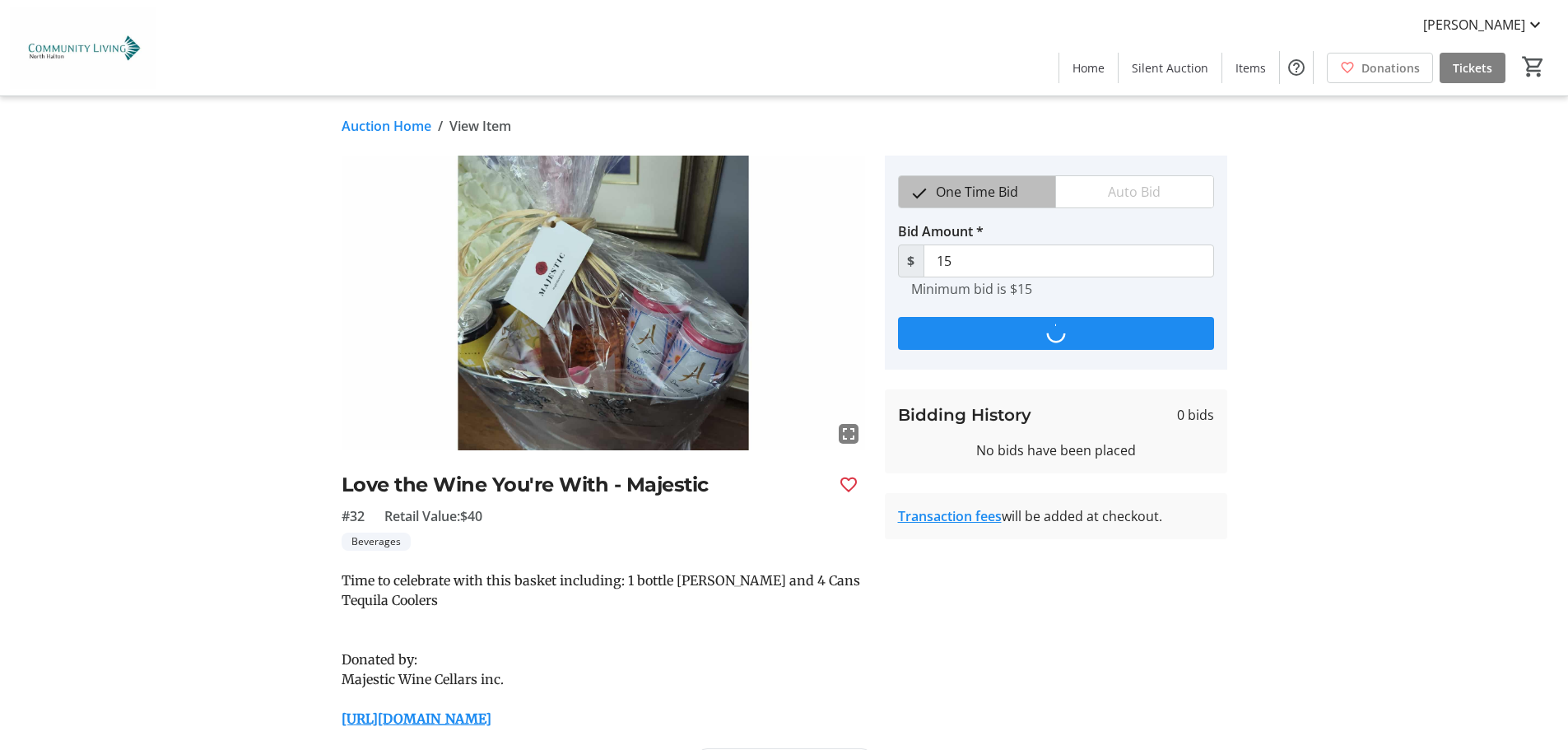
type input "20"
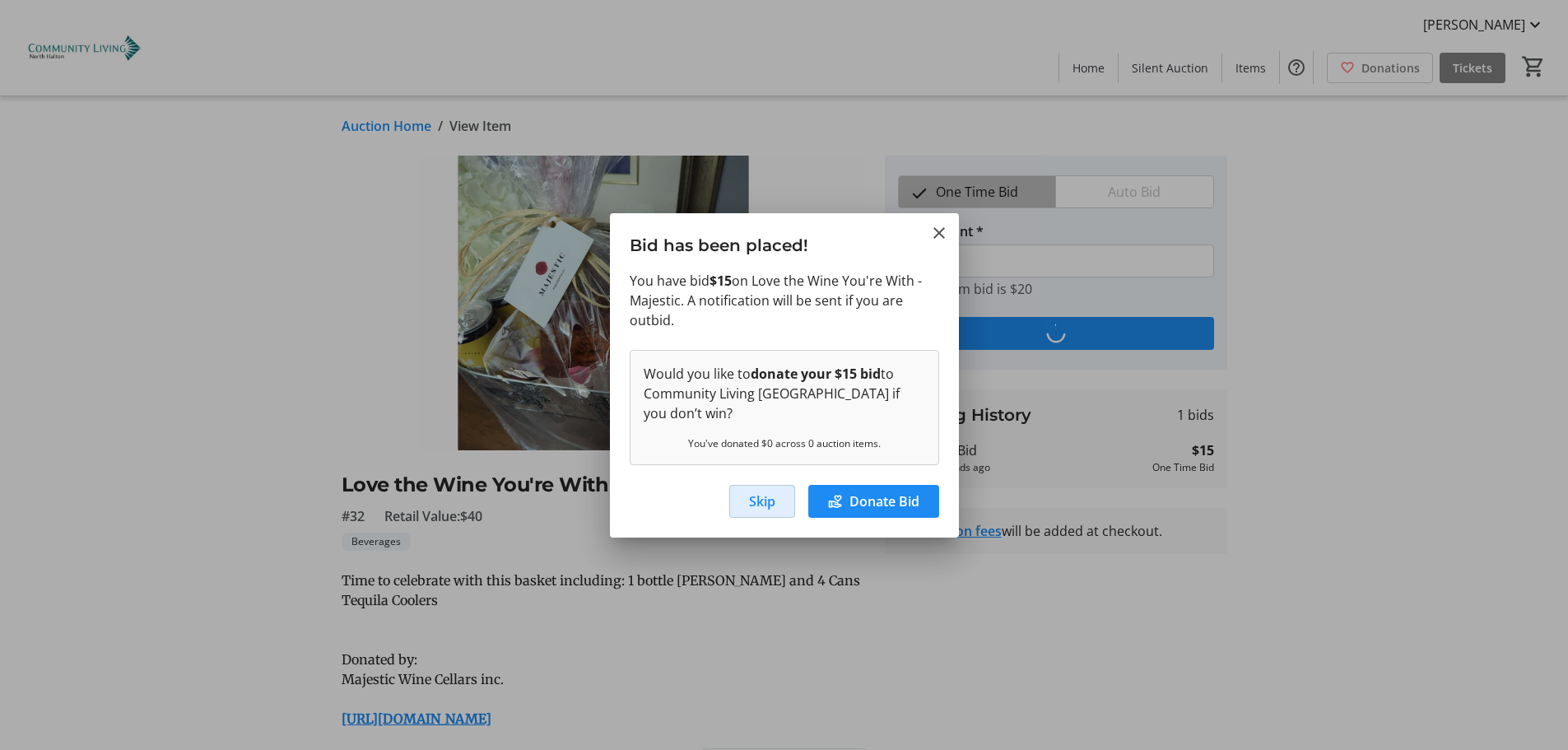
click at [759, 501] on span "Skip" at bounding box center [762, 502] width 26 height 20
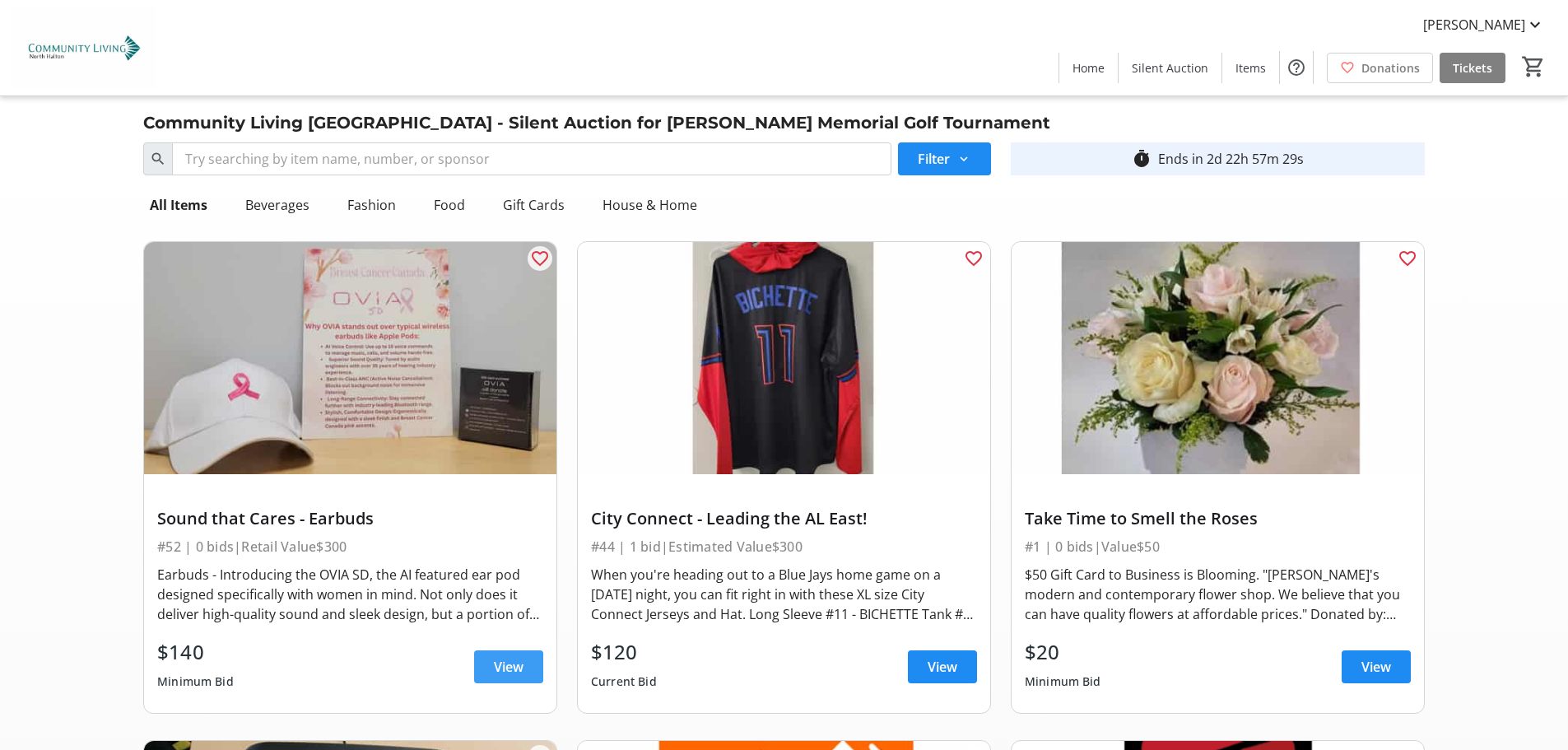
click at [508, 665] on span "View" at bounding box center [509, 667] width 30 height 20
click at [1483, 18] on span "[PERSON_NAME]" at bounding box center [1473, 25] width 102 height 20
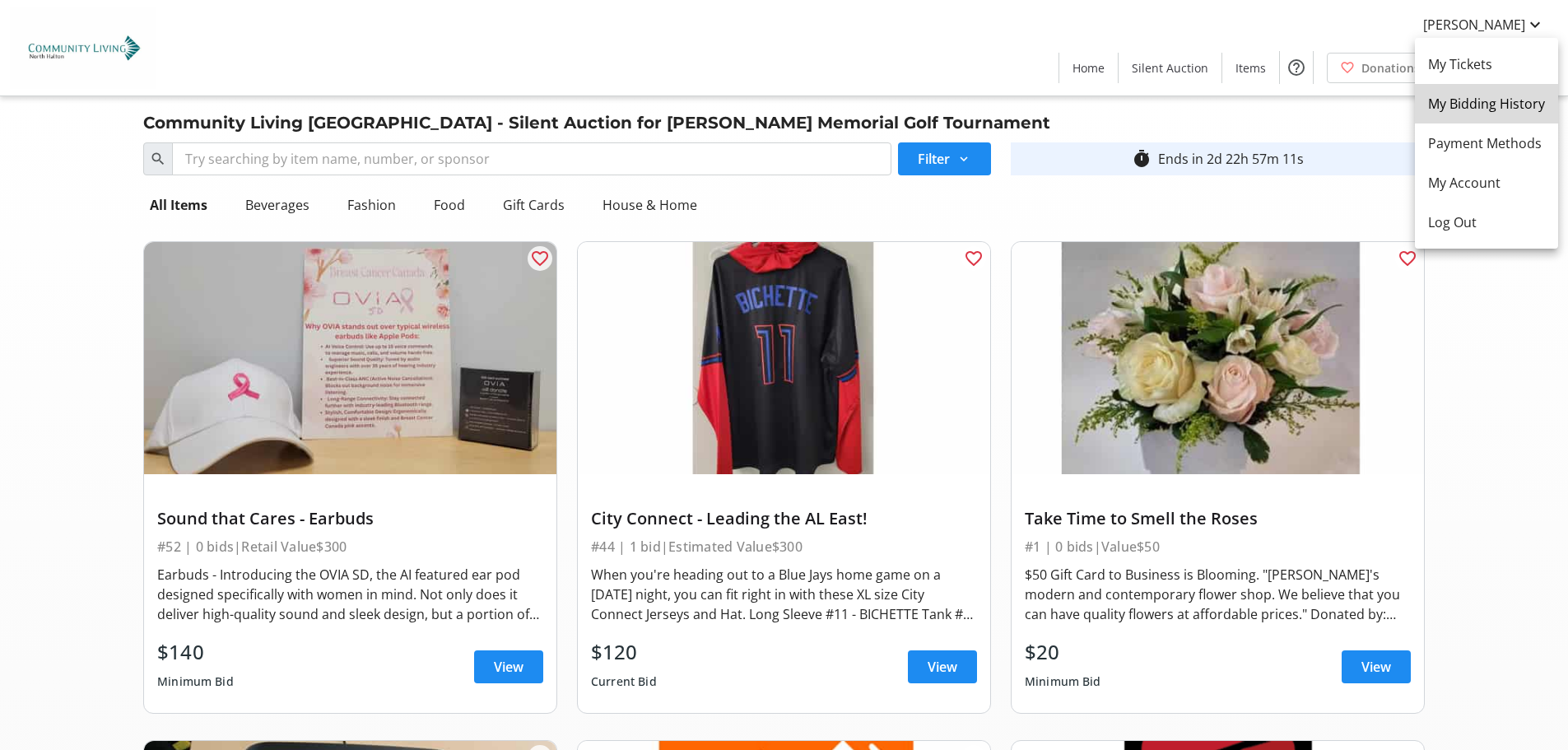
click at [1502, 103] on span "My Bidding History" at bounding box center [1486, 104] width 116 height 20
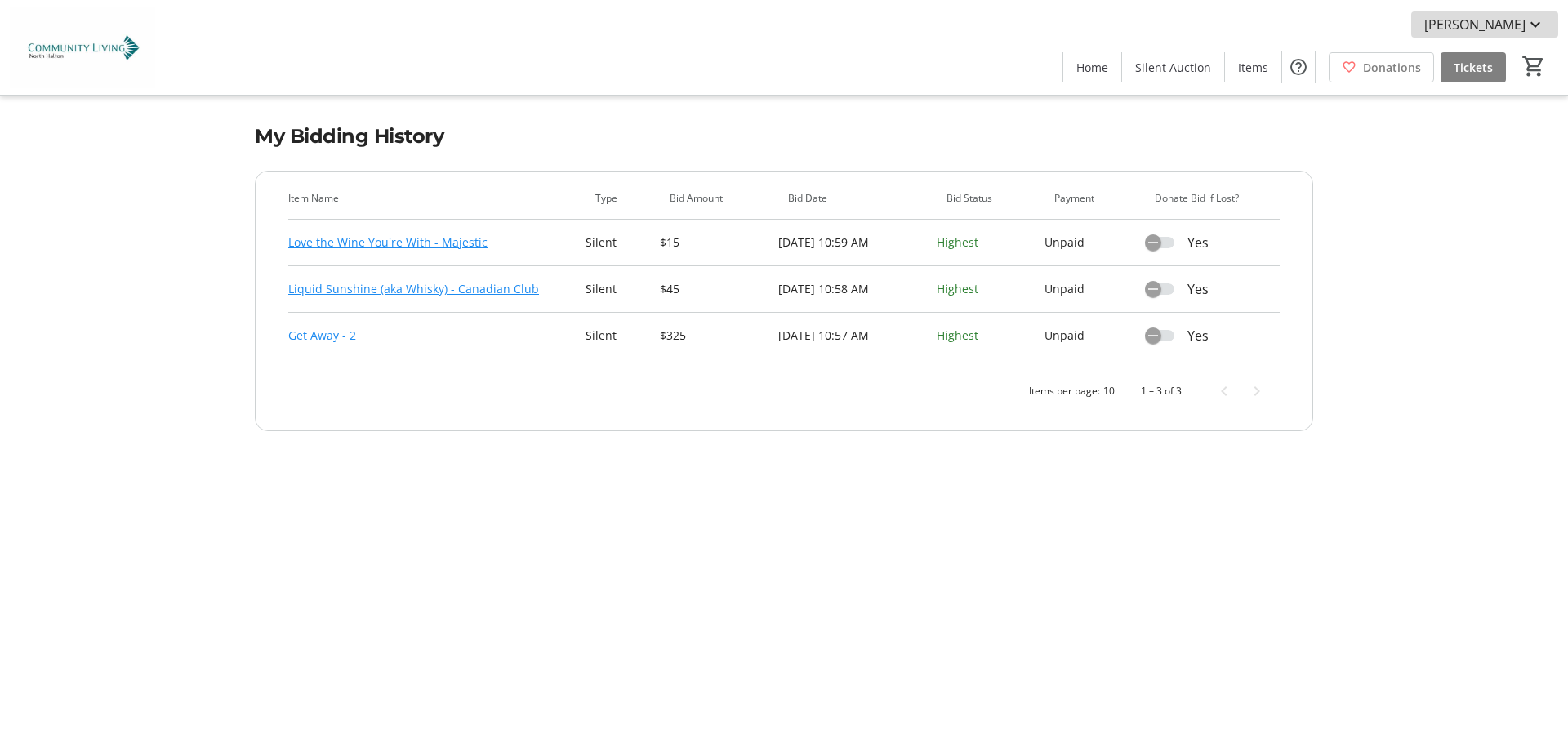
click at [1484, 23] on span "[PERSON_NAME]" at bounding box center [1475, 24] width 101 height 20
